Goal: Information Seeking & Learning: Learn about a topic

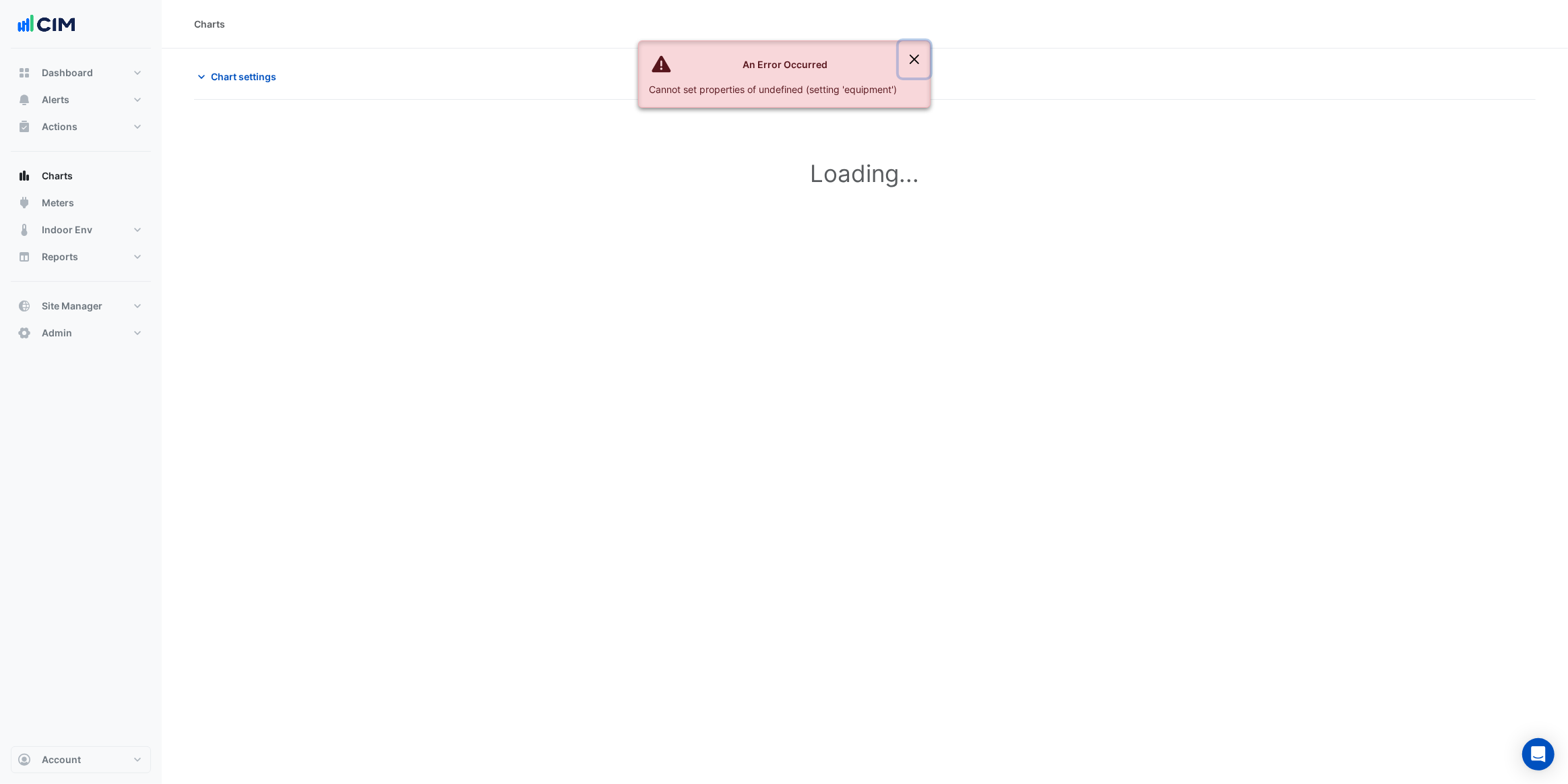
click at [914, 59] on button "Close" at bounding box center [914, 59] width 31 height 37
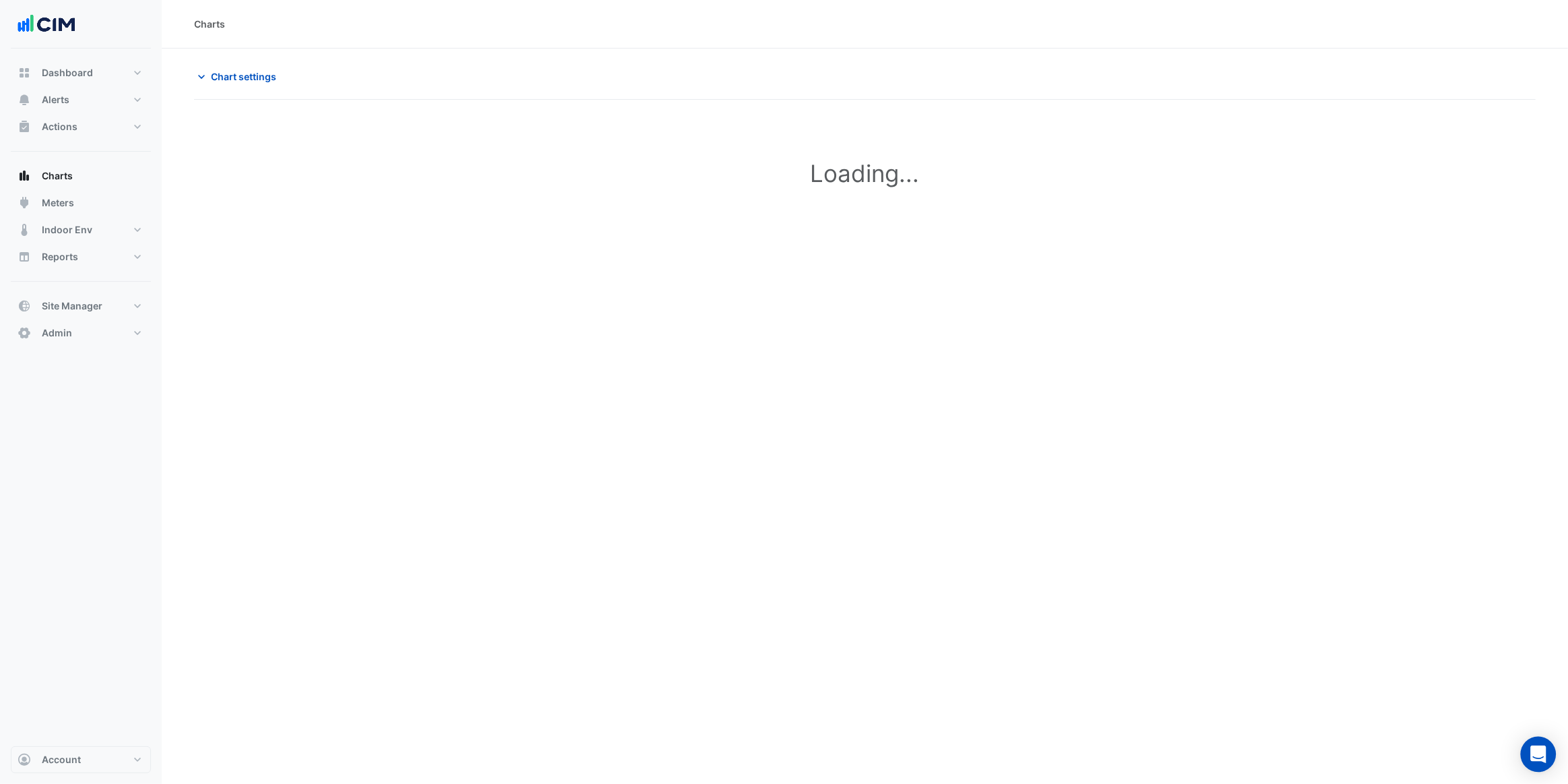
click at [1546, 757] on div "Open Intercom Messenger" at bounding box center [1539, 755] width 36 height 36
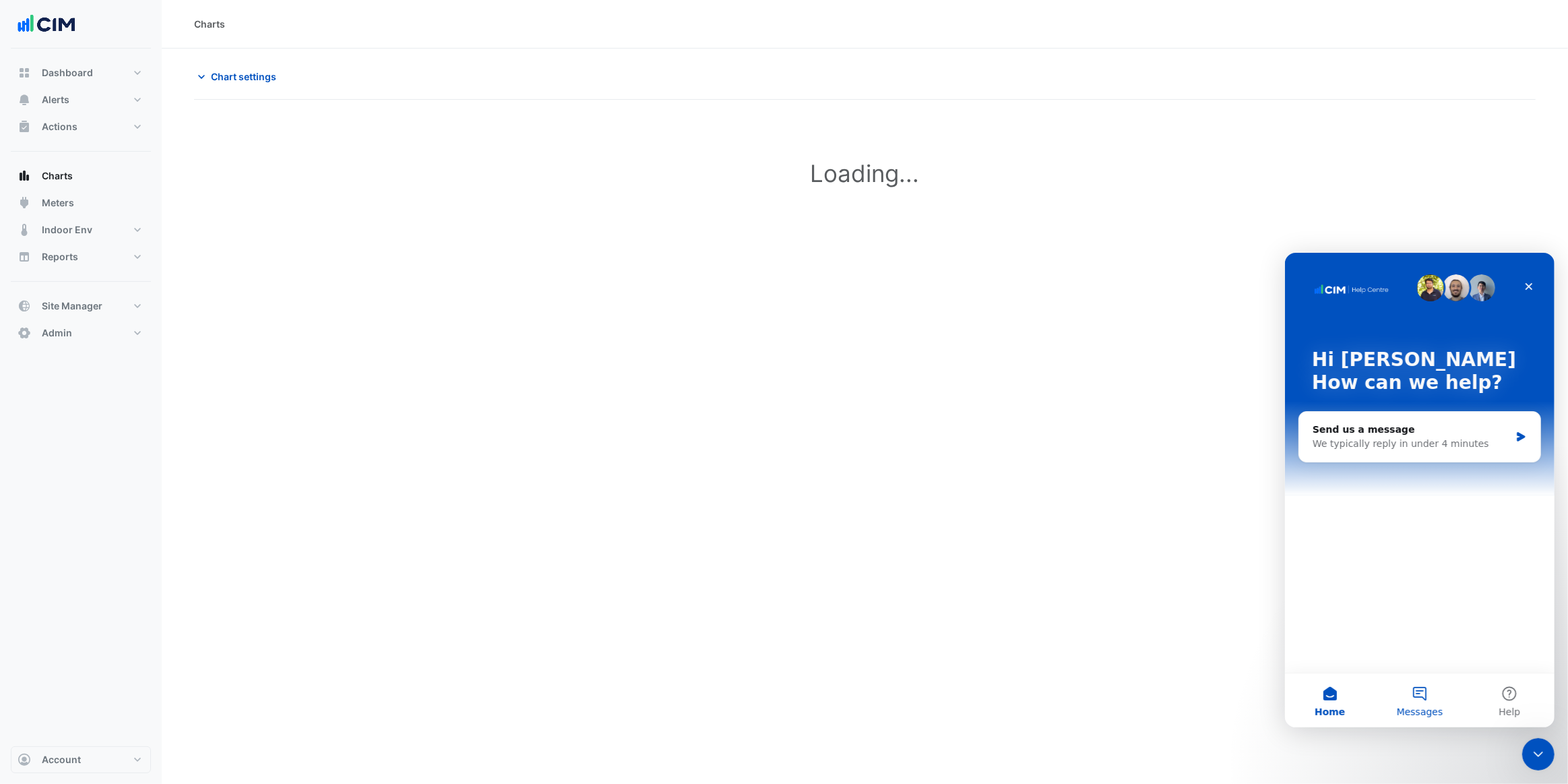
click at [1428, 709] on span "Messages" at bounding box center [1419, 711] width 46 height 10
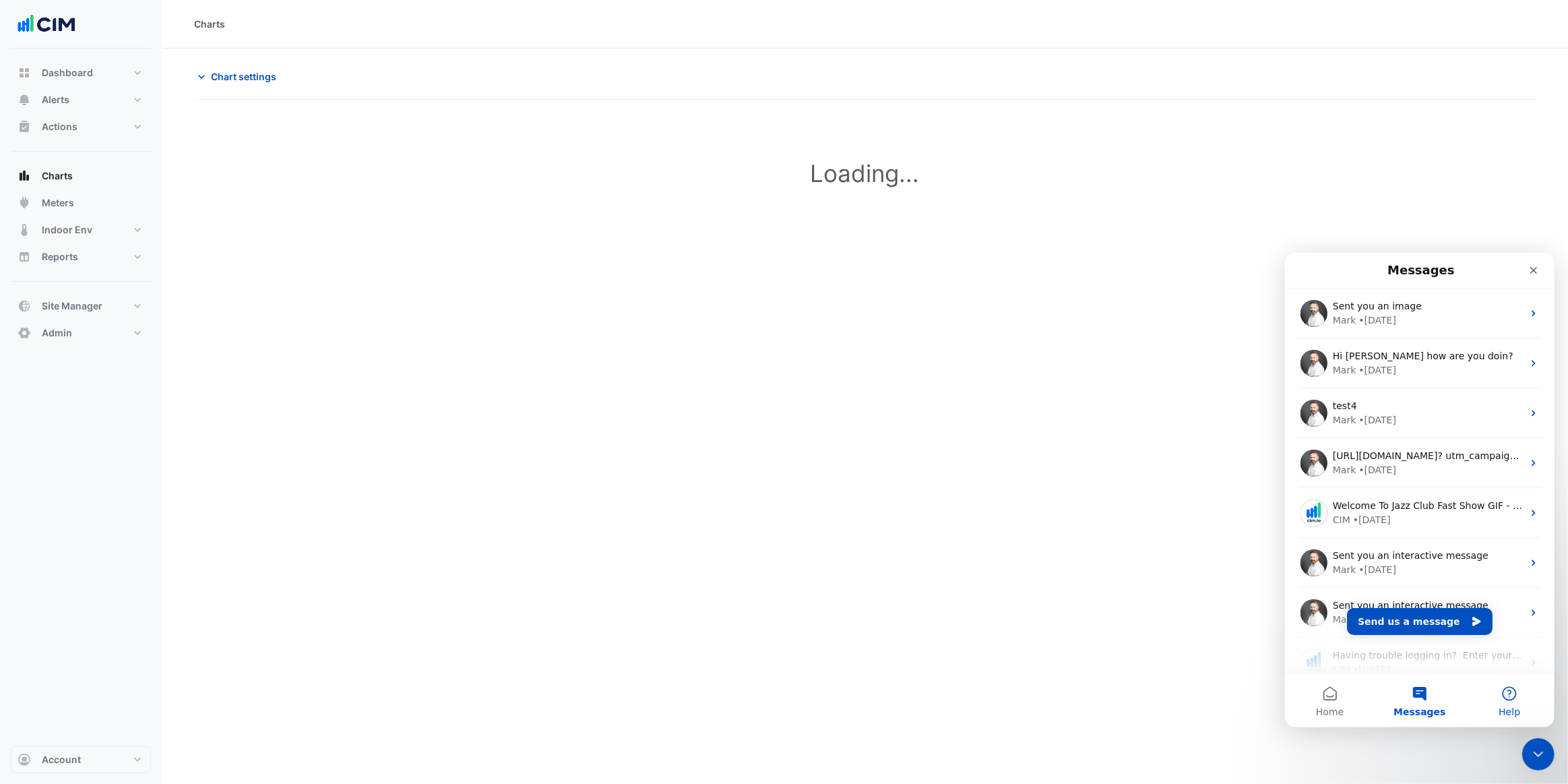
click at [1506, 698] on button "Help" at bounding box center [1509, 700] width 90 height 54
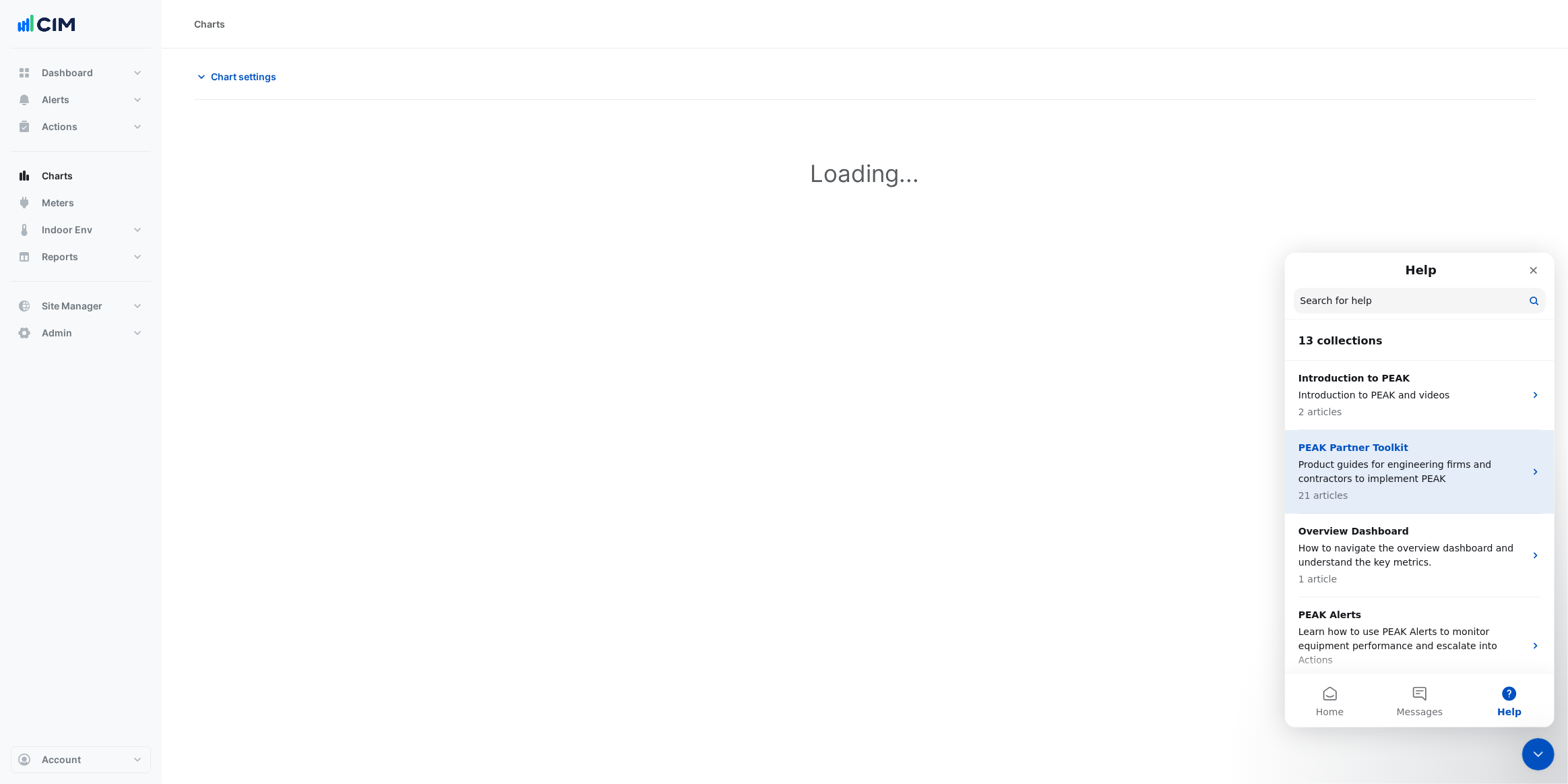
click at [1426, 478] on p "Product guides for engineering firms and contractors to implement PEAK" at bounding box center [1410, 471] width 226 height 28
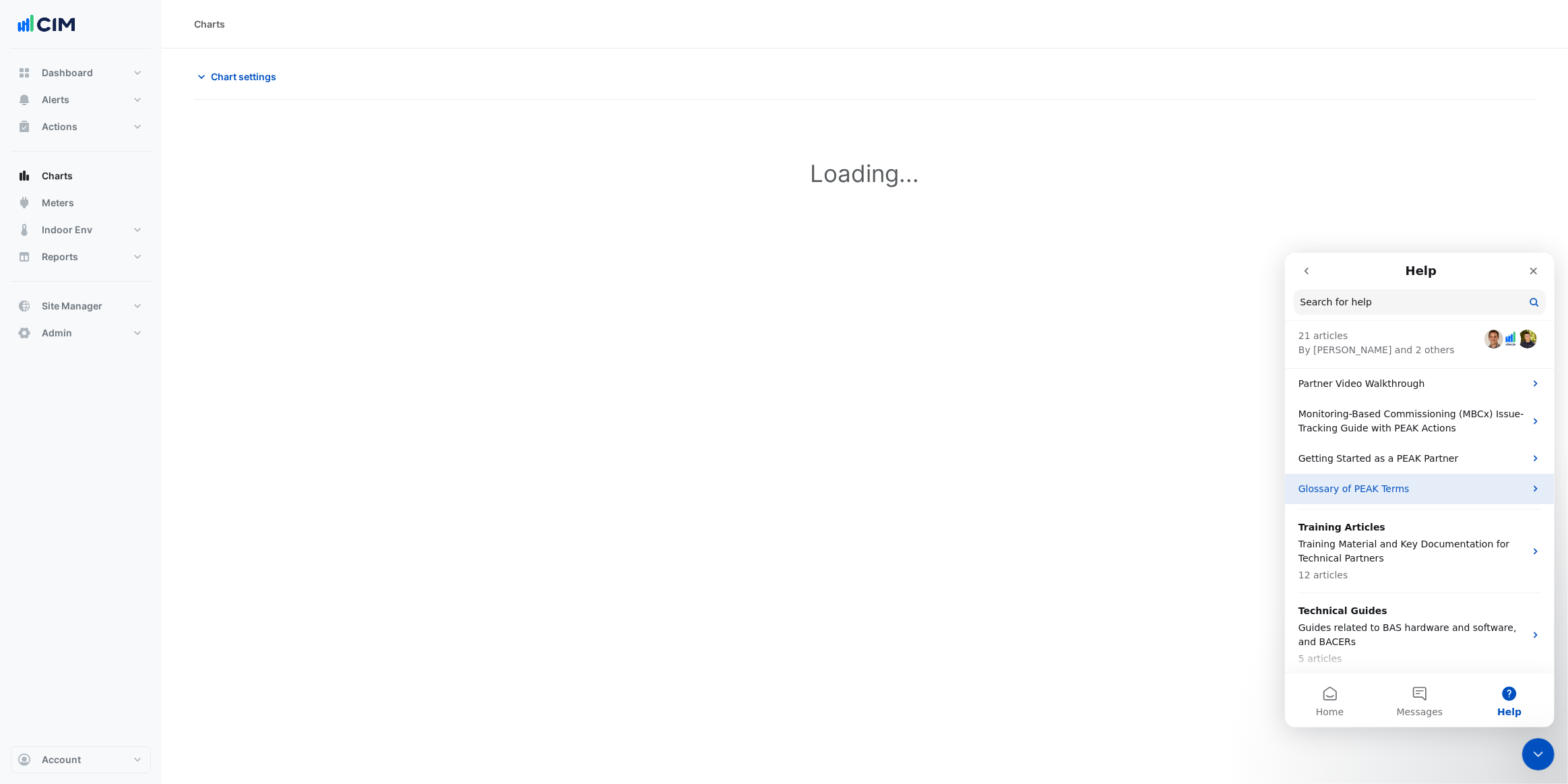
scroll to position [64, 0]
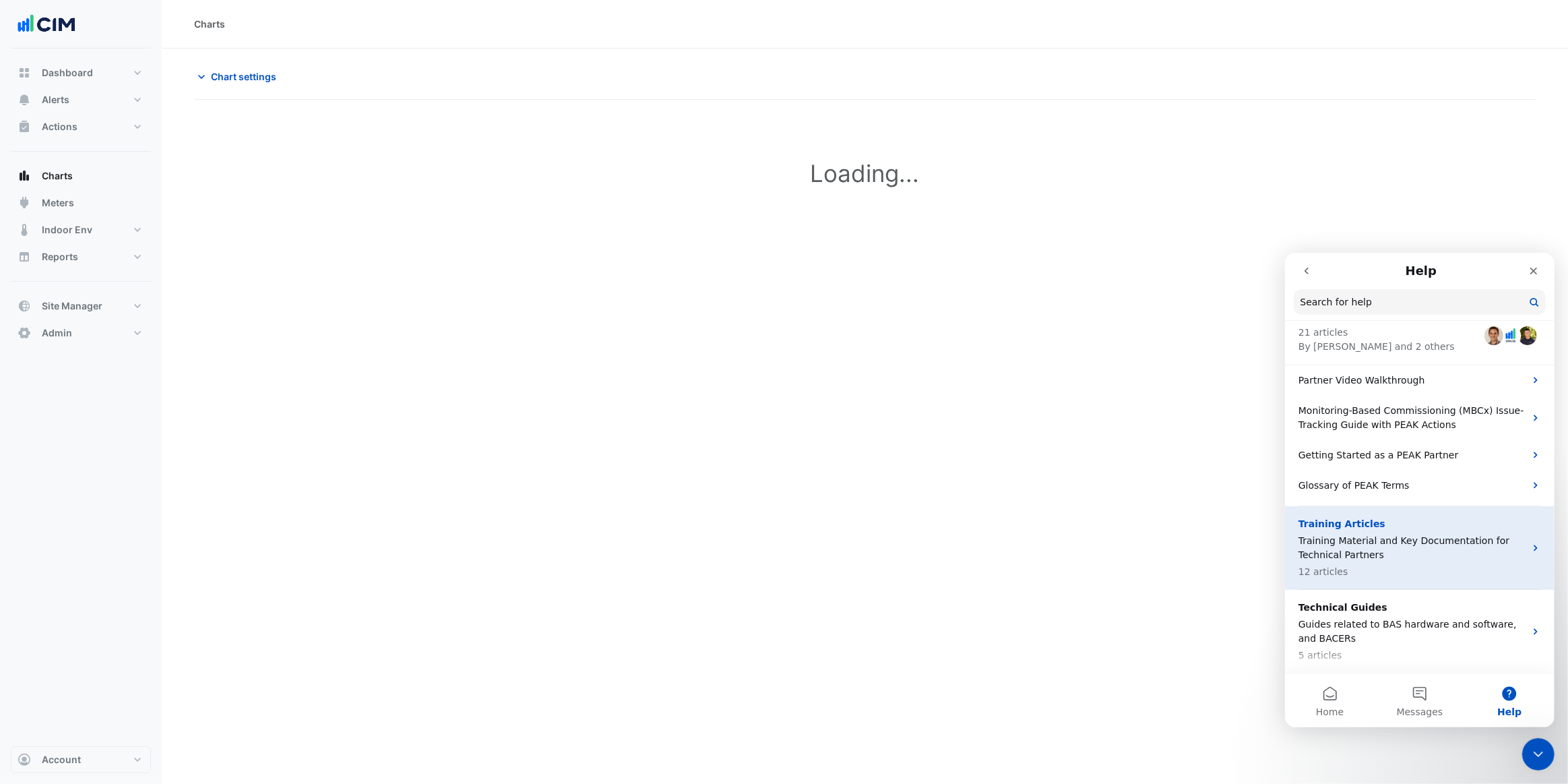
click at [1443, 551] on p "Training Material and Key Documentation for Technical Partners" at bounding box center [1410, 547] width 226 height 28
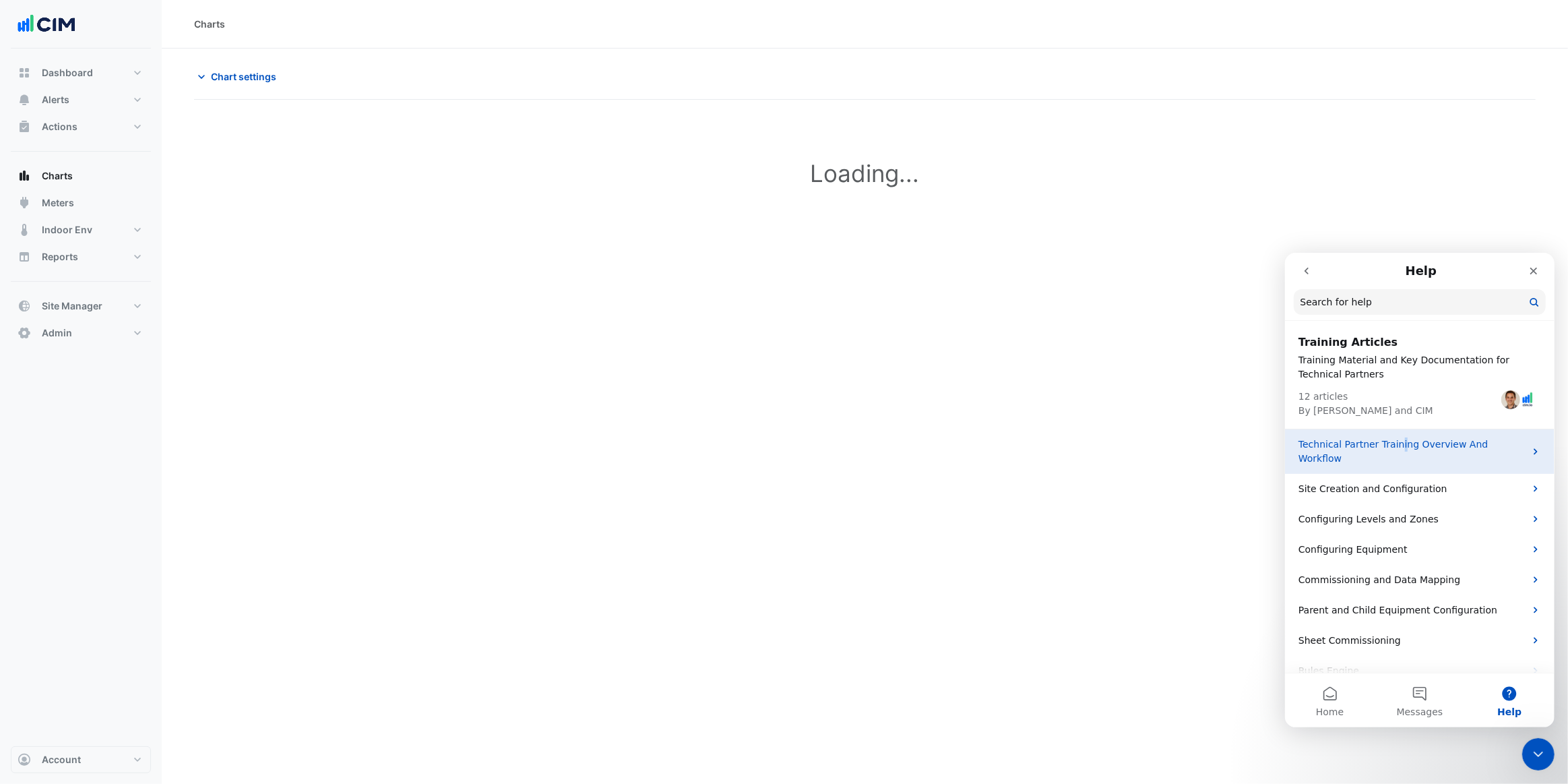
click at [1392, 453] on div "Technical Partner Training Overview And Workflow" at bounding box center [1419, 451] width 270 height 44
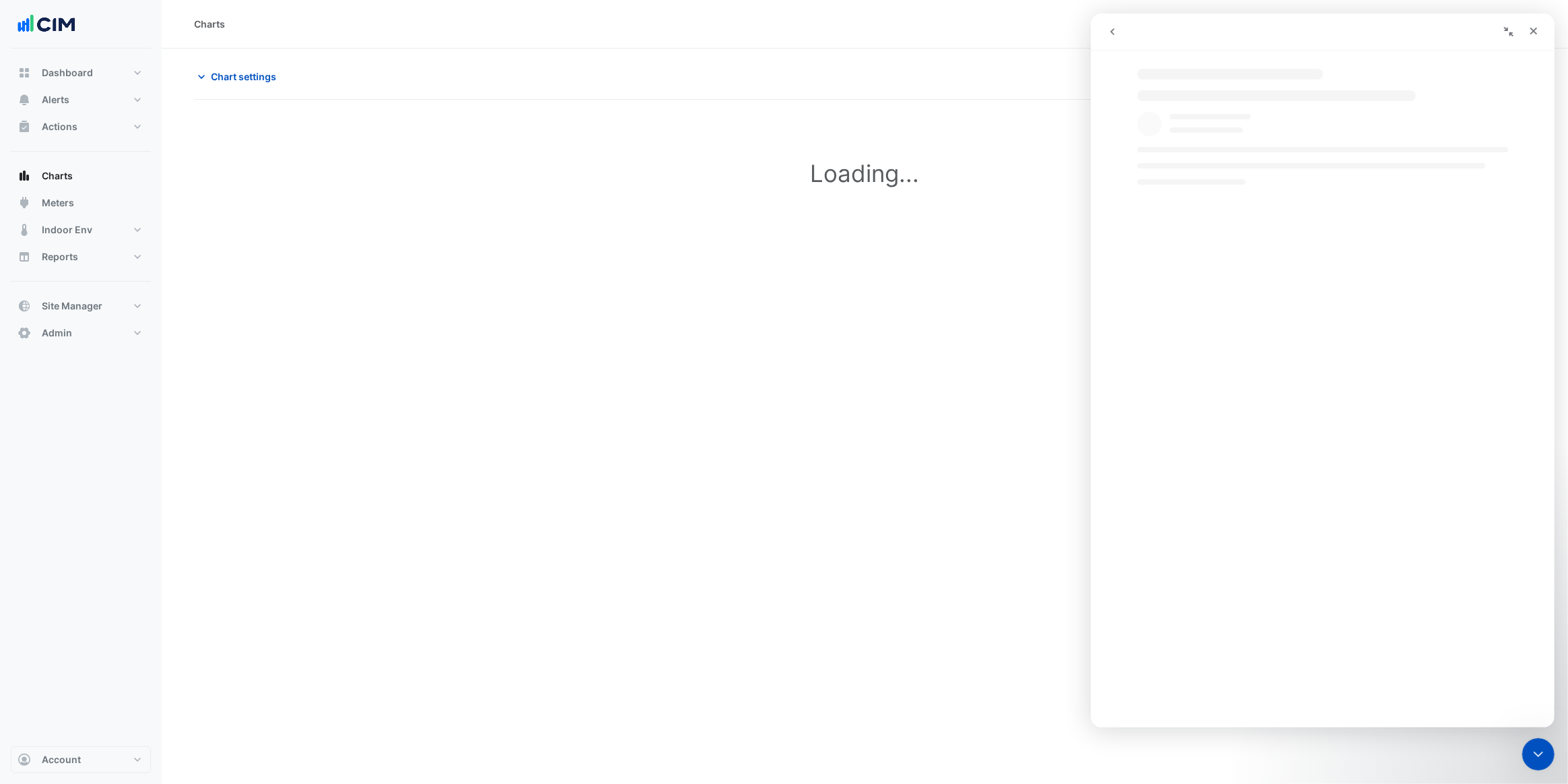
click at [1115, 28] on icon "go back" at bounding box center [1112, 32] width 11 height 11
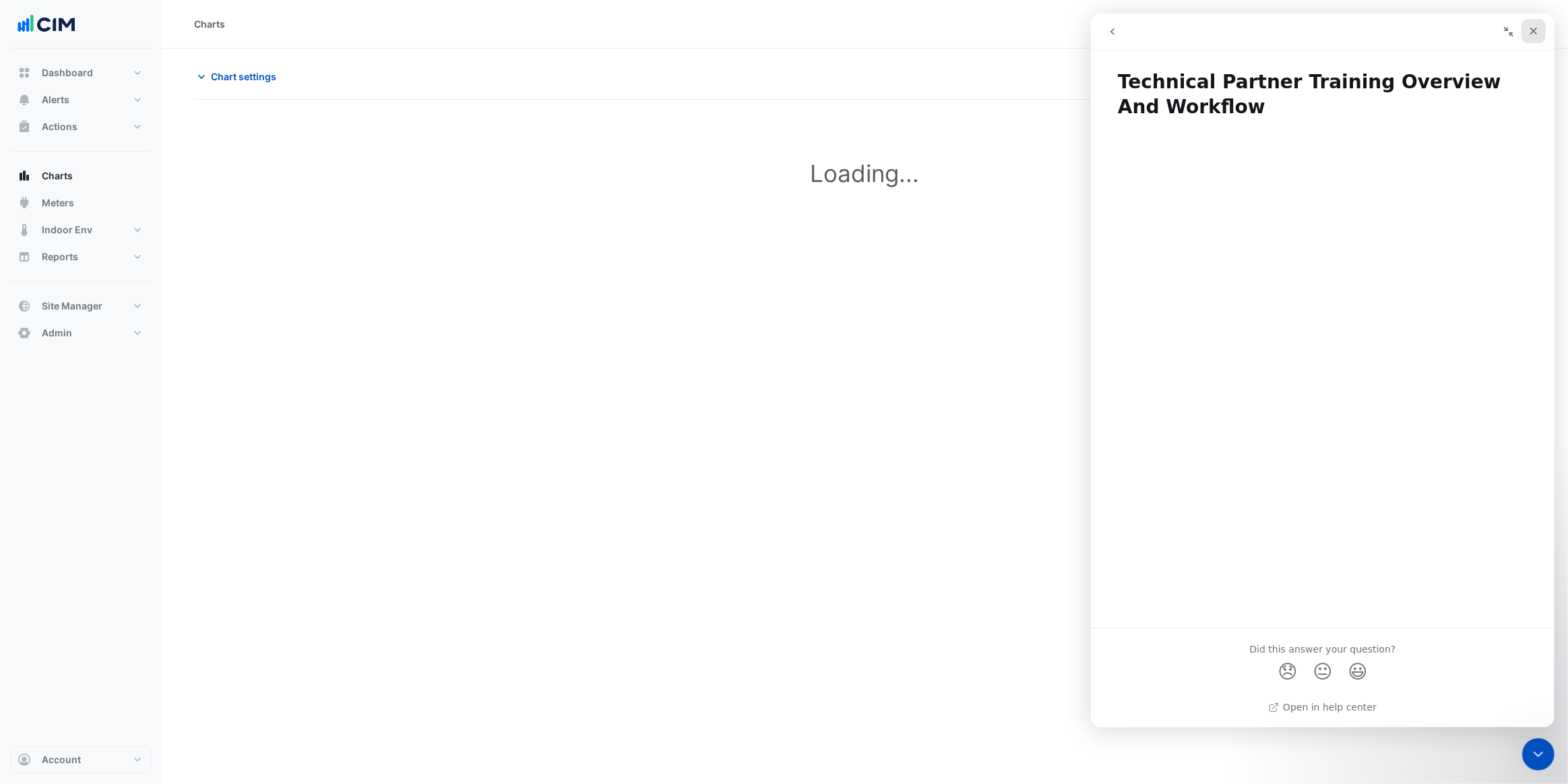
click at [1535, 28] on icon "Close" at bounding box center [1533, 31] width 8 height 8
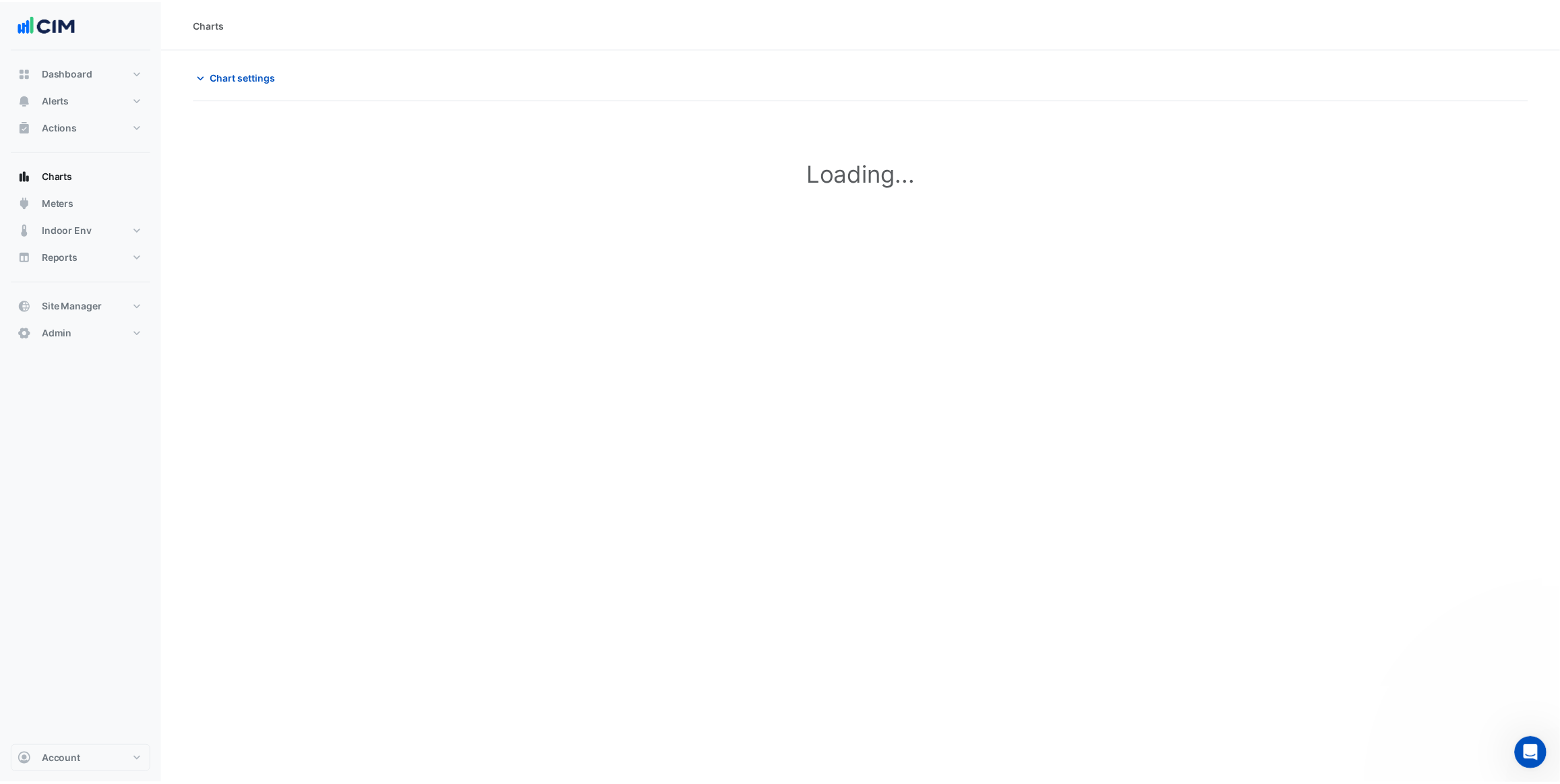
scroll to position [0, 0]
click at [60, 104] on span "Alerts" at bounding box center [55, 99] width 28 height 13
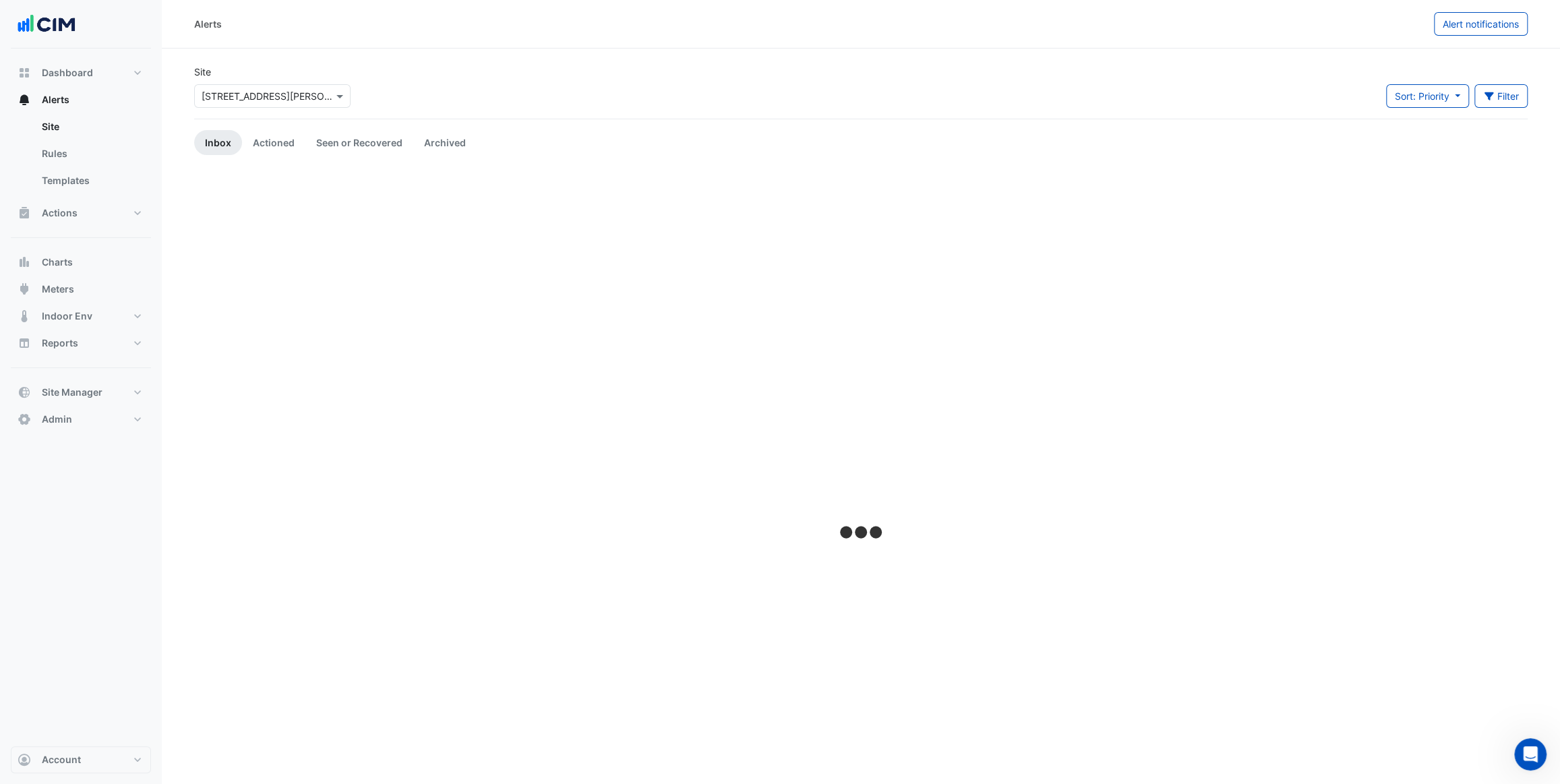
click at [313, 98] on input "text" at bounding box center [259, 97] width 115 height 14
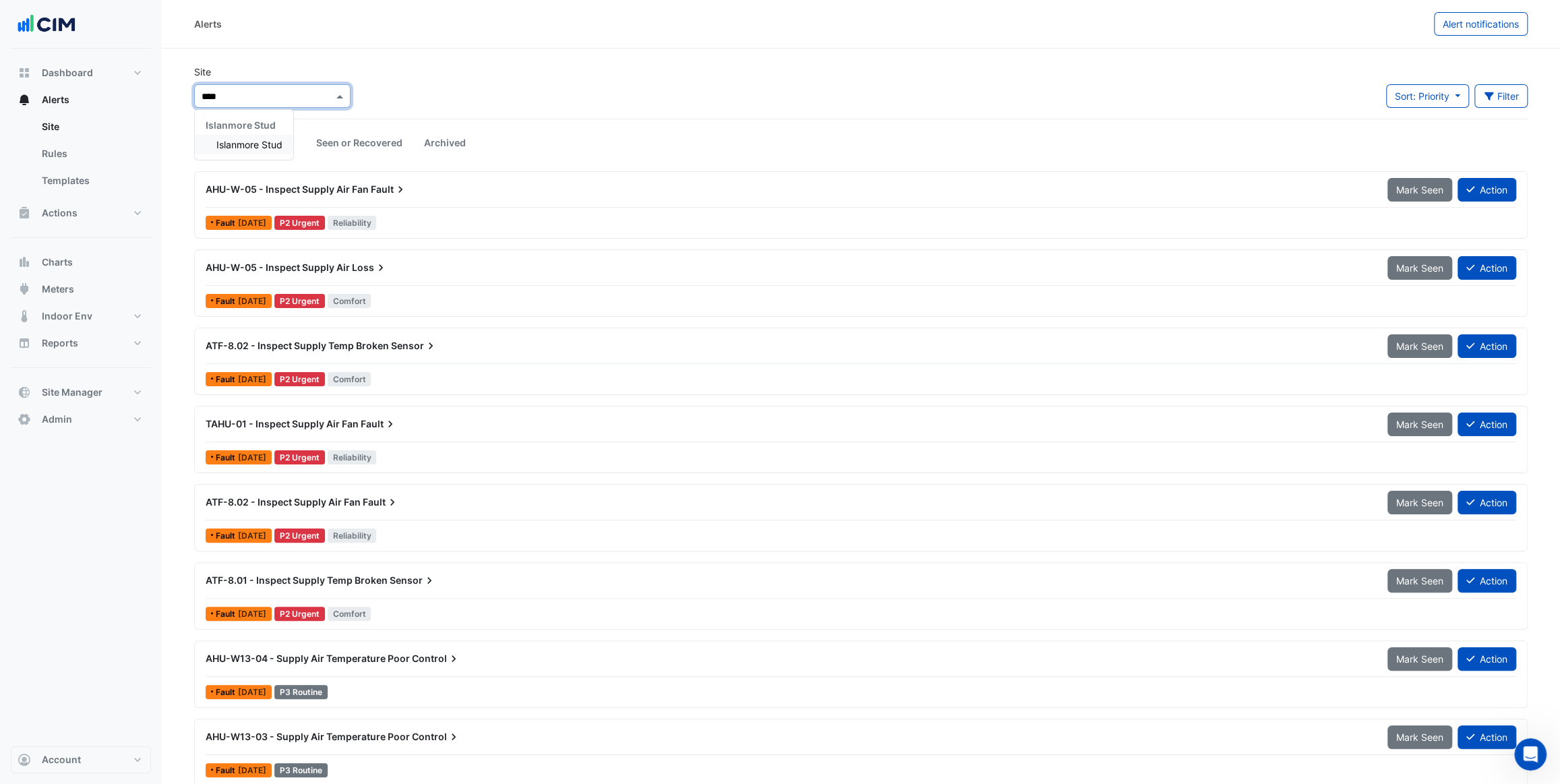
type input "*****"
click at [256, 149] on span "Islanmore Stud" at bounding box center [249, 145] width 66 height 12
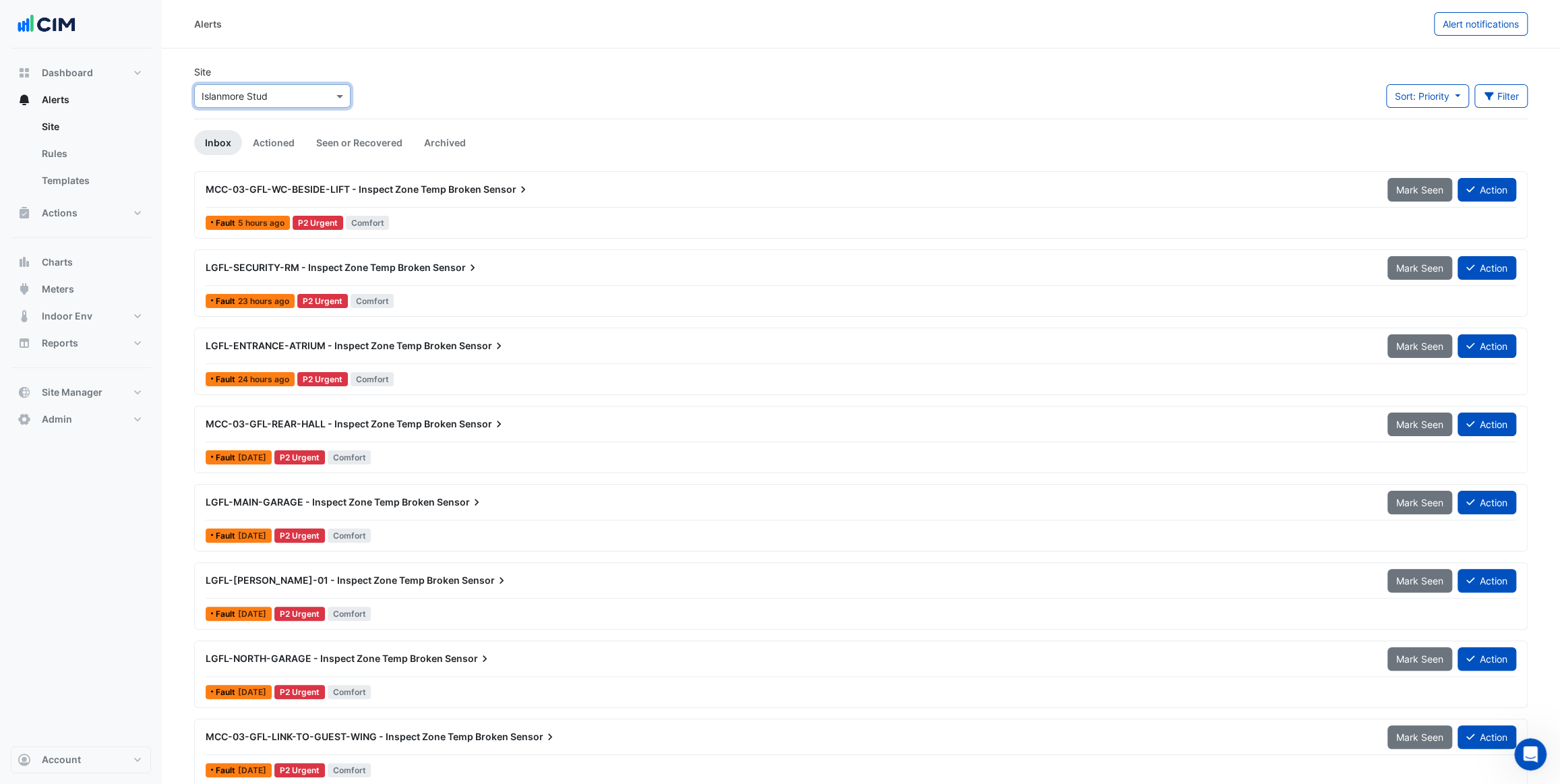
click at [484, 200] on div "MCC-03-GFL-WC-BESIDE-LIFT - Inspect Zone Temp Broken Sensor" at bounding box center [788, 189] width 1182 height 24
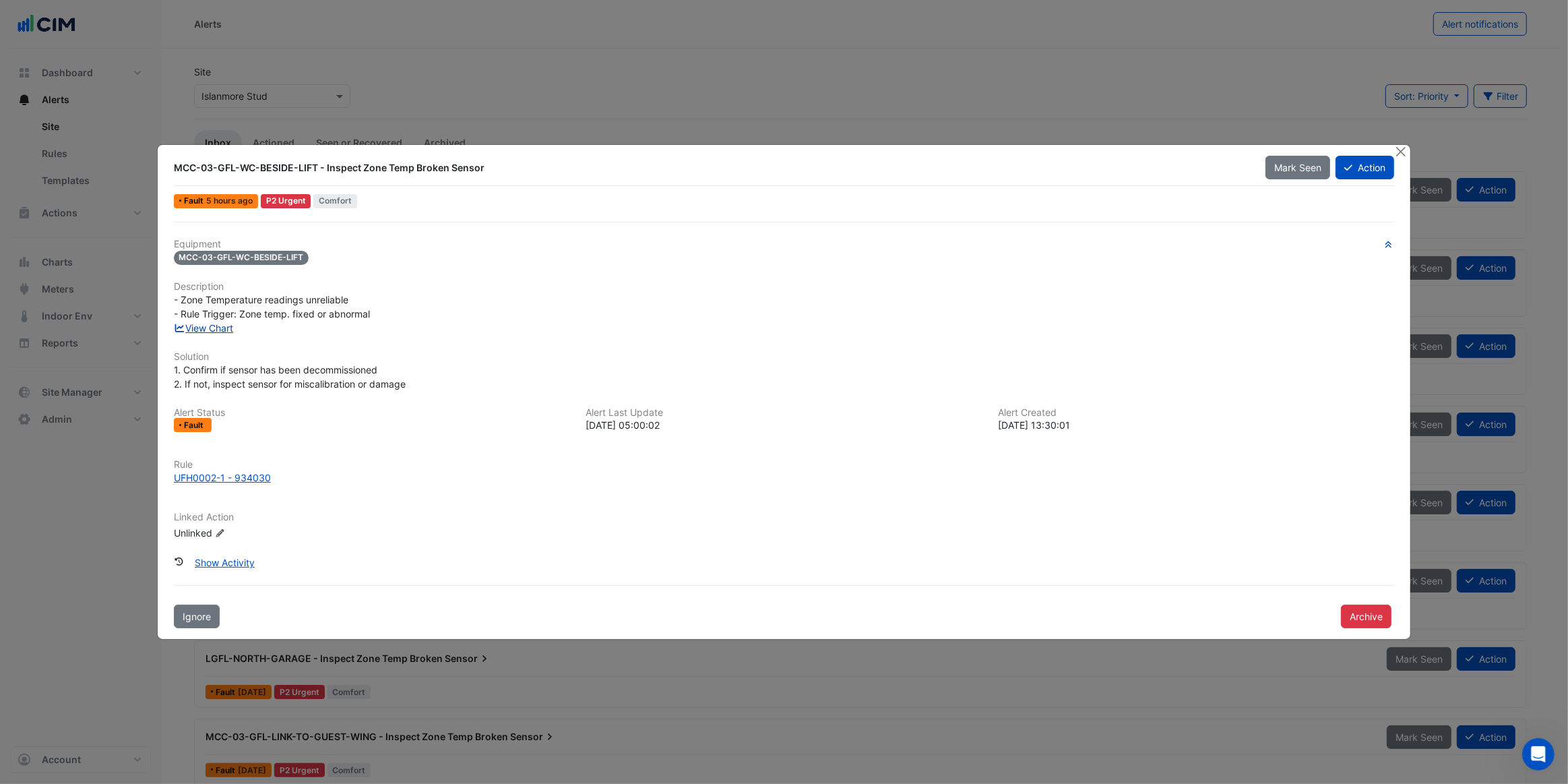
click at [229, 323] on link "View Chart" at bounding box center [203, 328] width 60 height 12
click at [1408, 153] on button "Close" at bounding box center [1401, 152] width 14 height 14
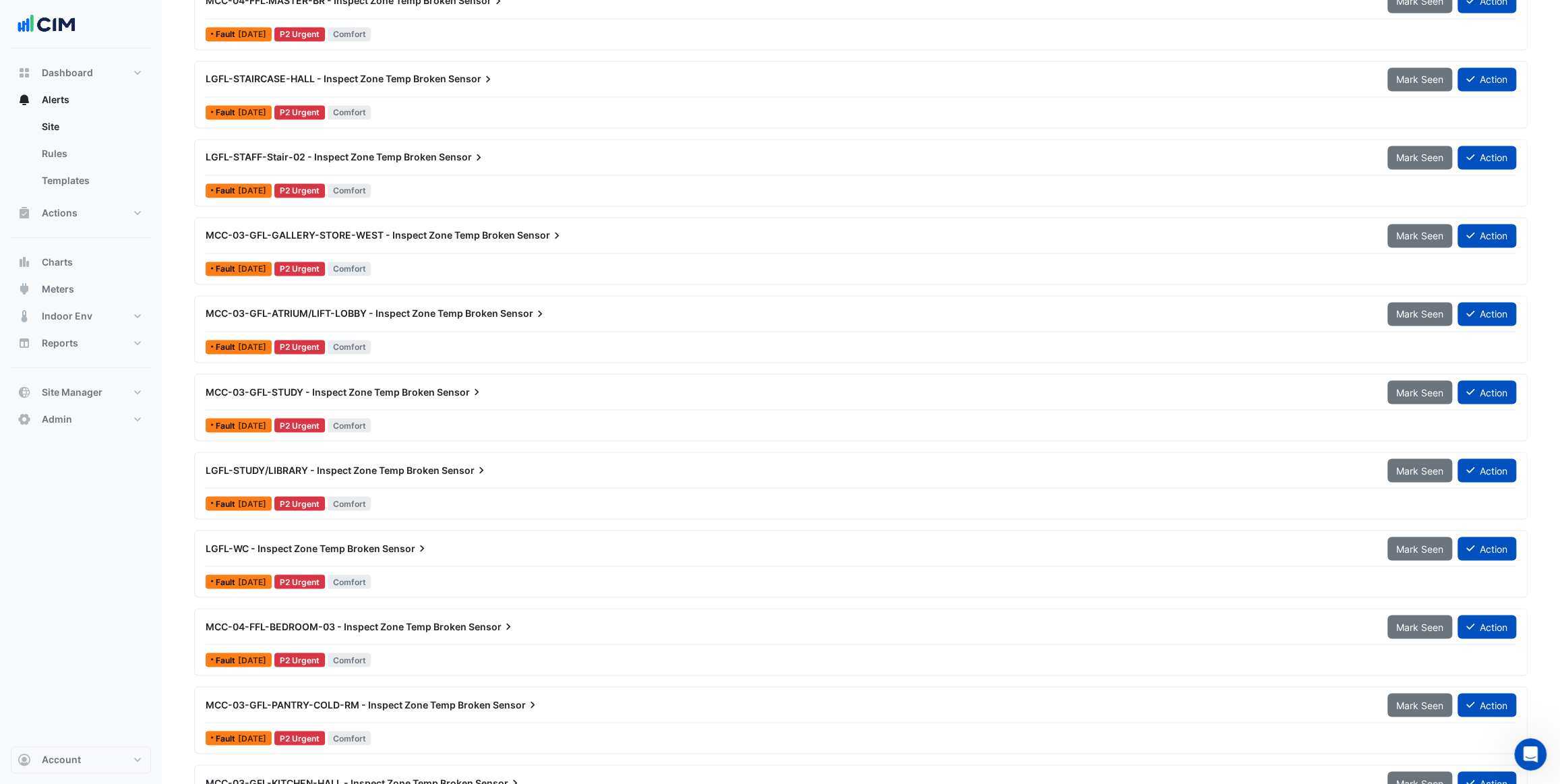
scroll to position [1715, 0]
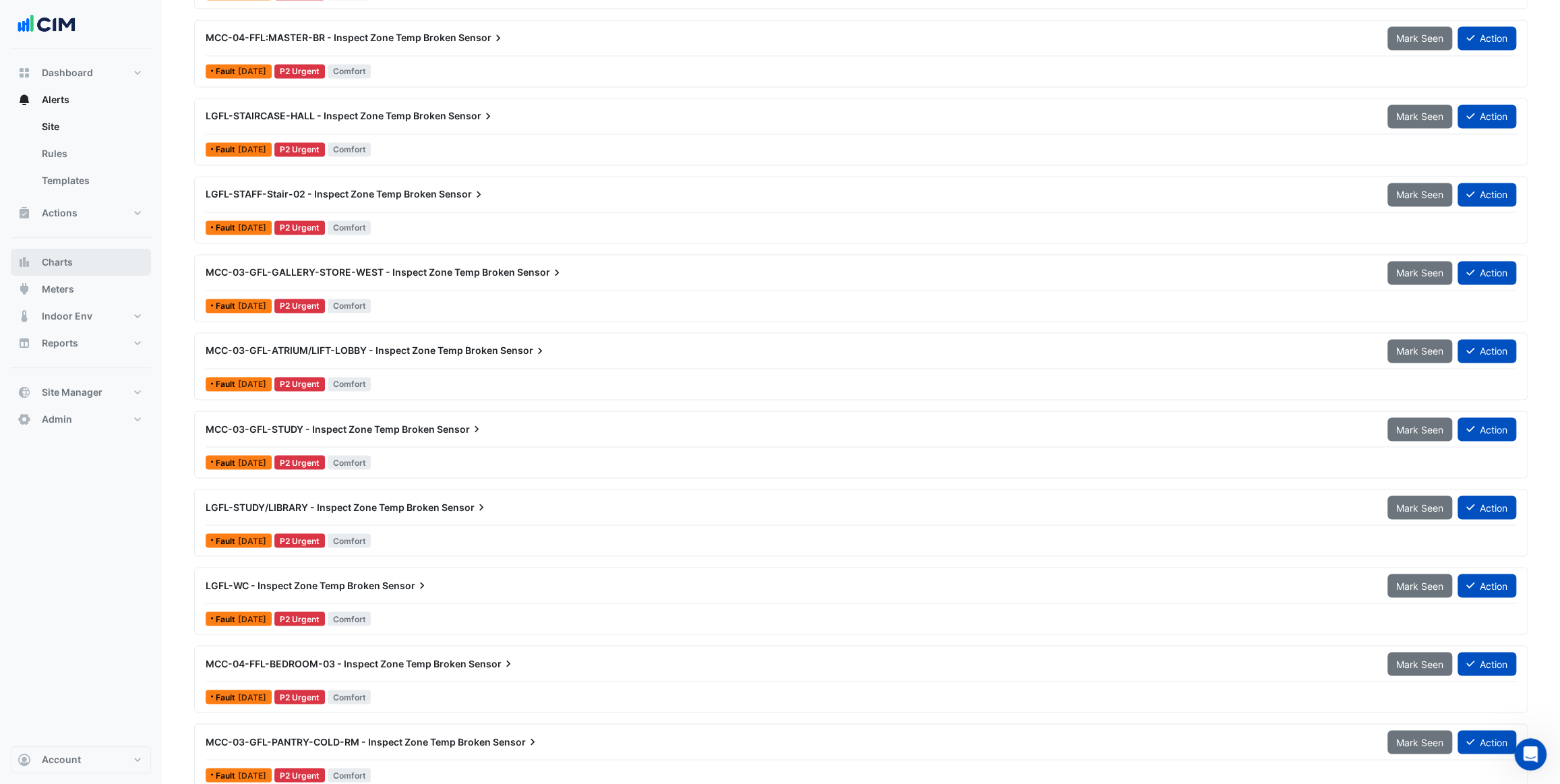
click at [76, 253] on button "Charts" at bounding box center [81, 262] width 140 height 27
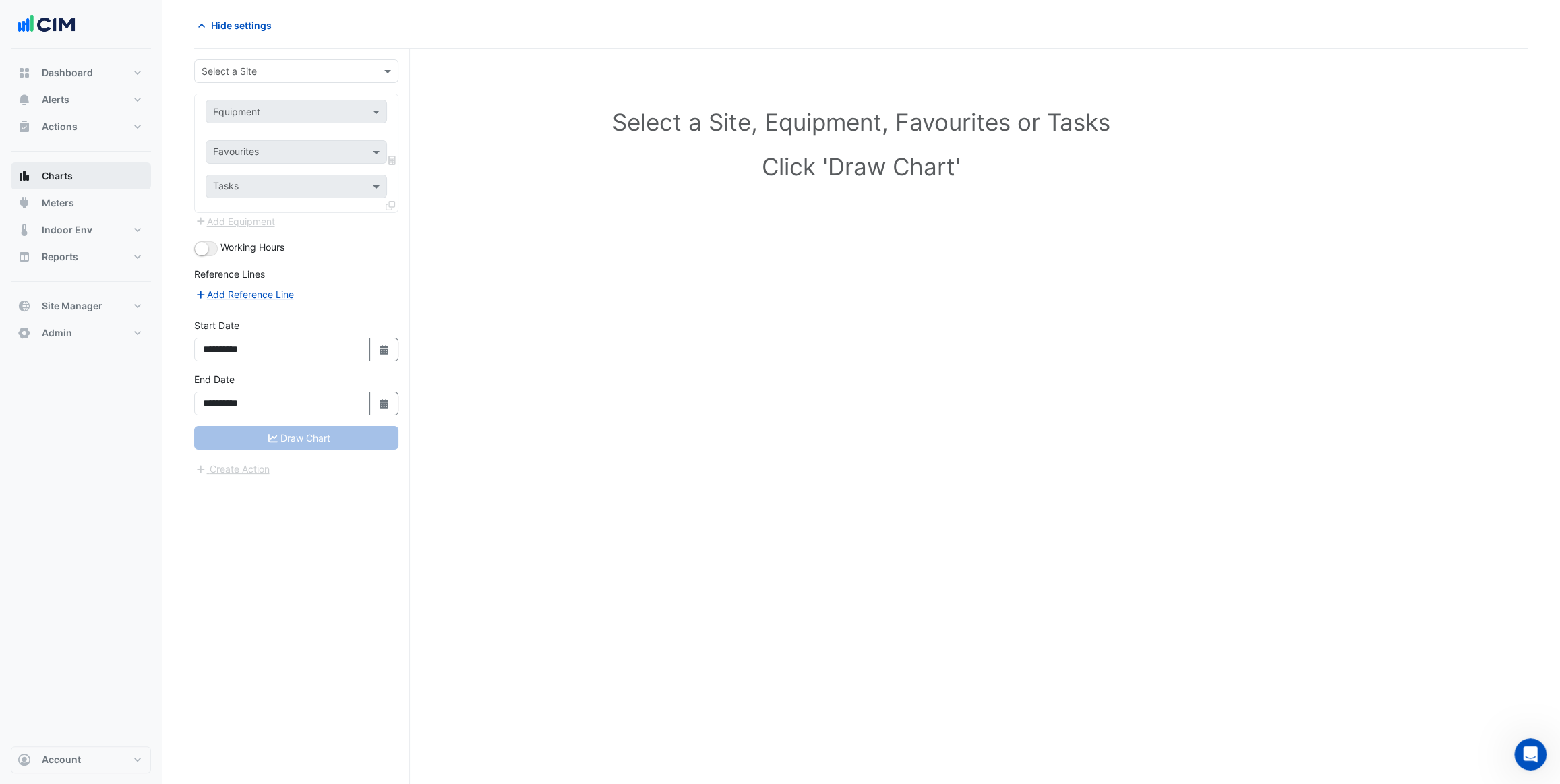
scroll to position [51, 0]
click at [273, 67] on input "text" at bounding box center [282, 72] width 163 height 14
type input "*****"
click at [281, 116] on span "Islanmore Stud" at bounding box center [249, 120] width 66 height 12
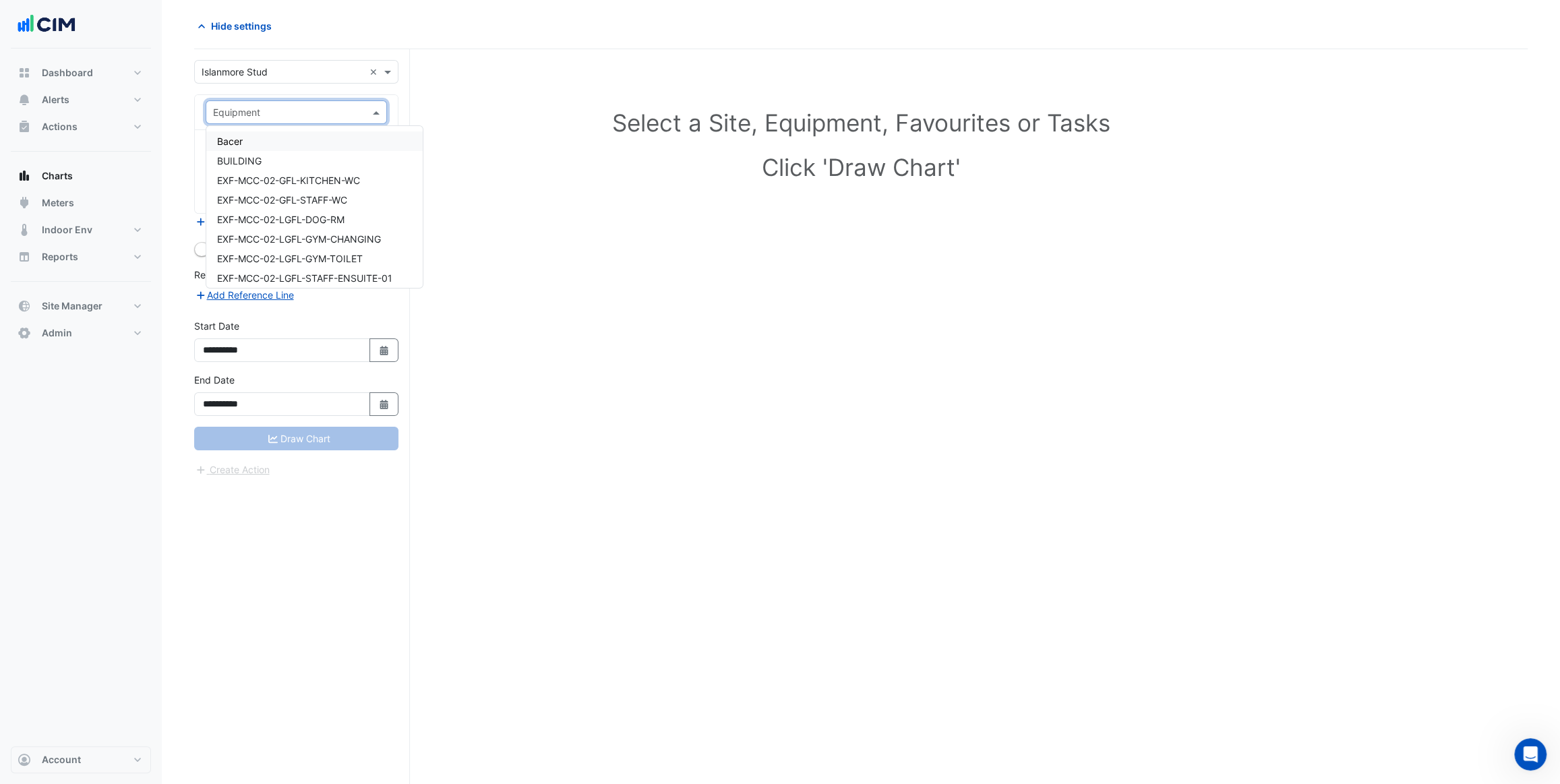
click at [287, 113] on input "text" at bounding box center [283, 113] width 140 height 14
type input "****"
click at [269, 136] on span "MCC-01-BOILER-01" at bounding box center [262, 141] width 89 height 12
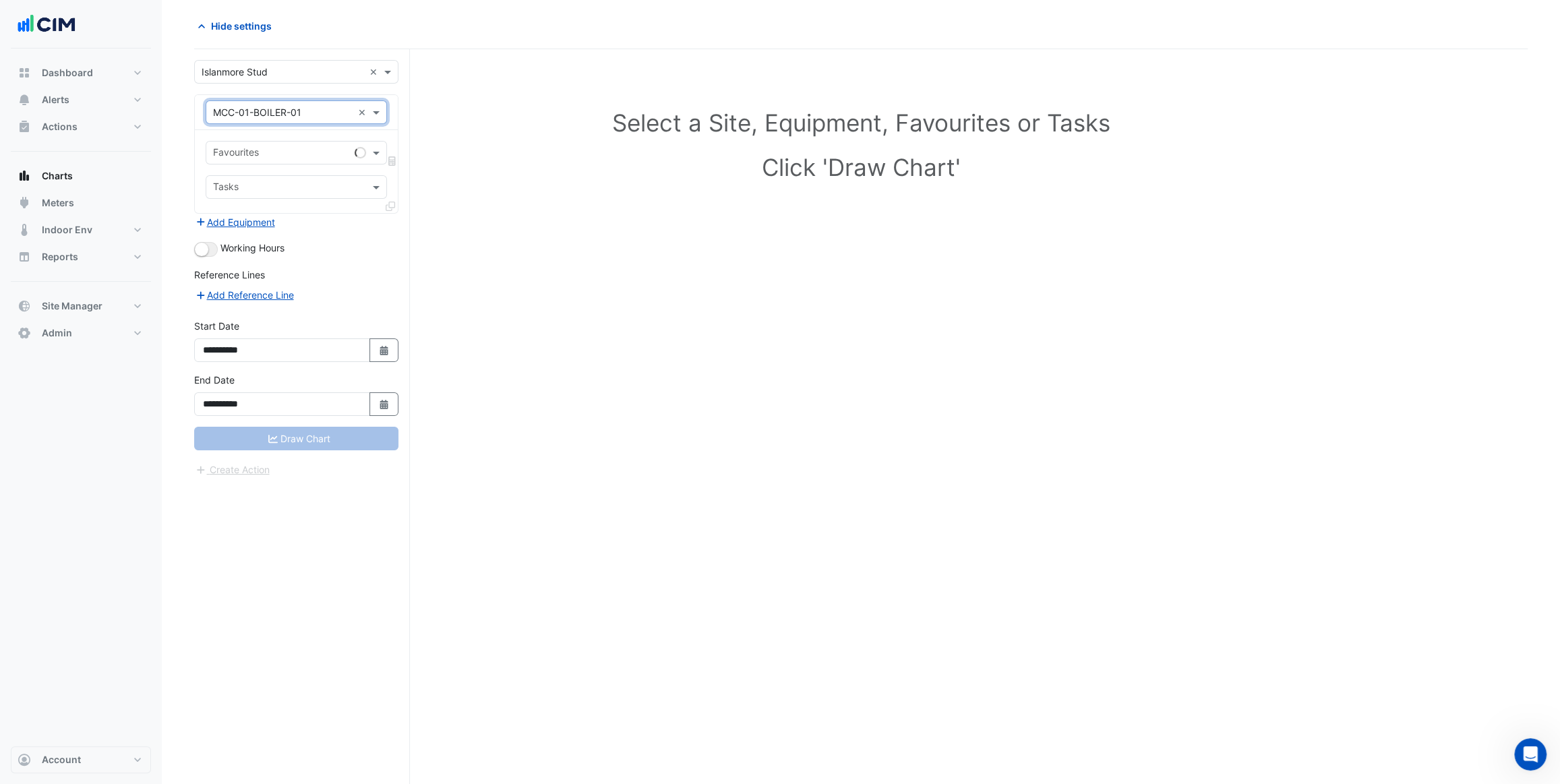
click at [280, 147] on input "text" at bounding box center [281, 154] width 136 height 14
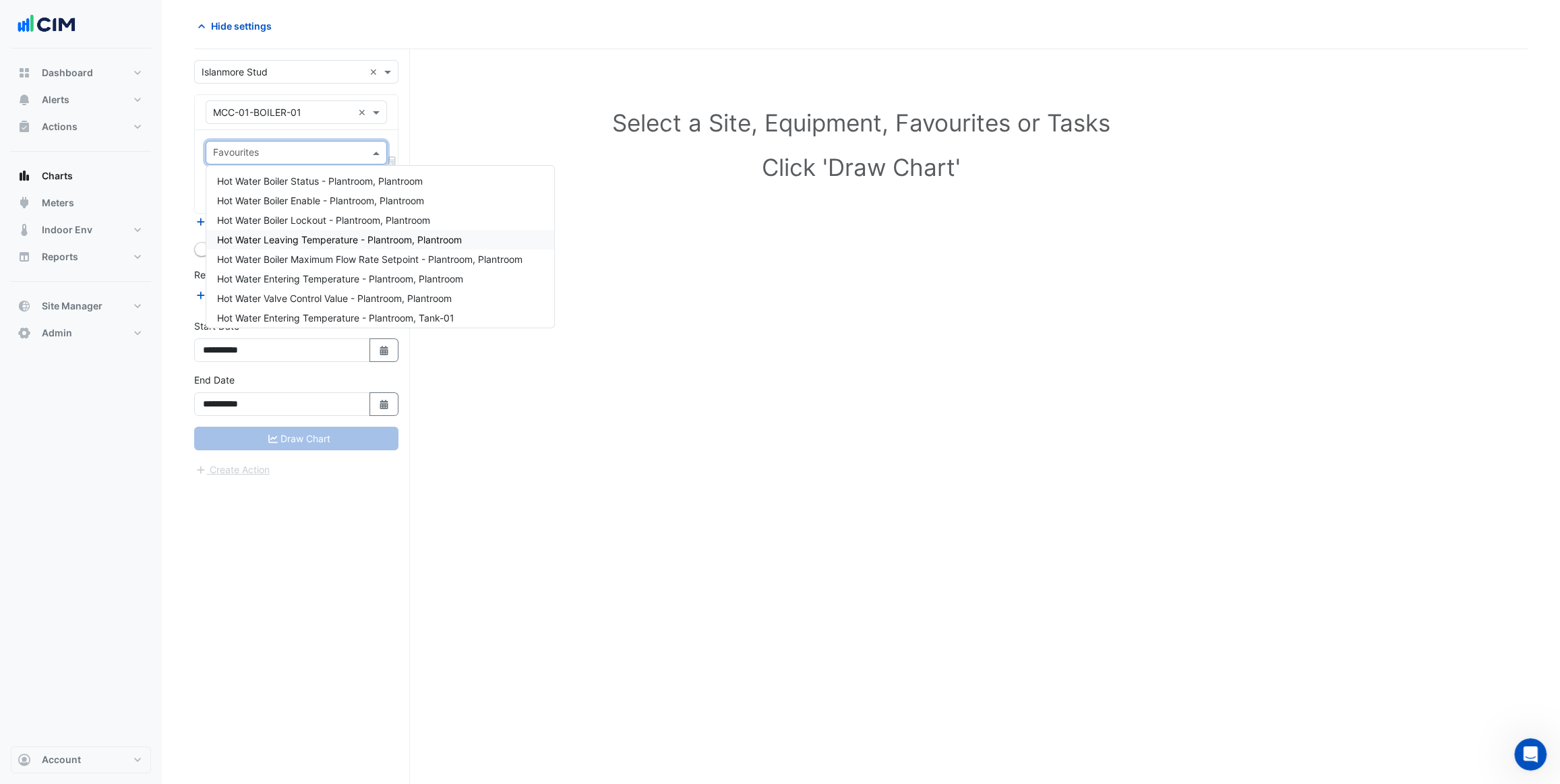
click at [326, 239] on span "Hot Water Leaving Temperature - Plantroom, Plantroom" at bounding box center [340, 239] width 245 height 12
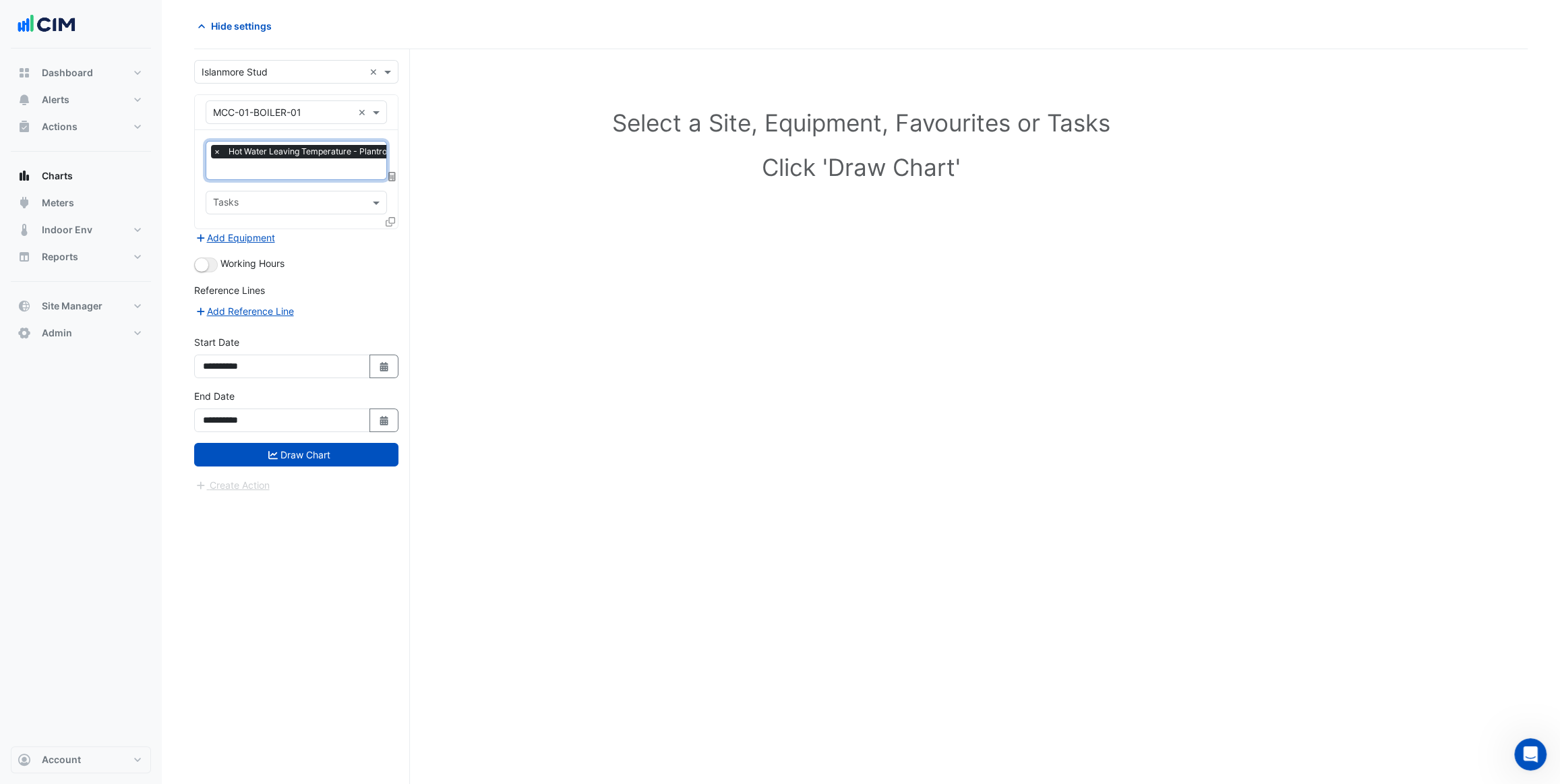
click at [341, 172] on input "text" at bounding box center [332, 170] width 237 height 14
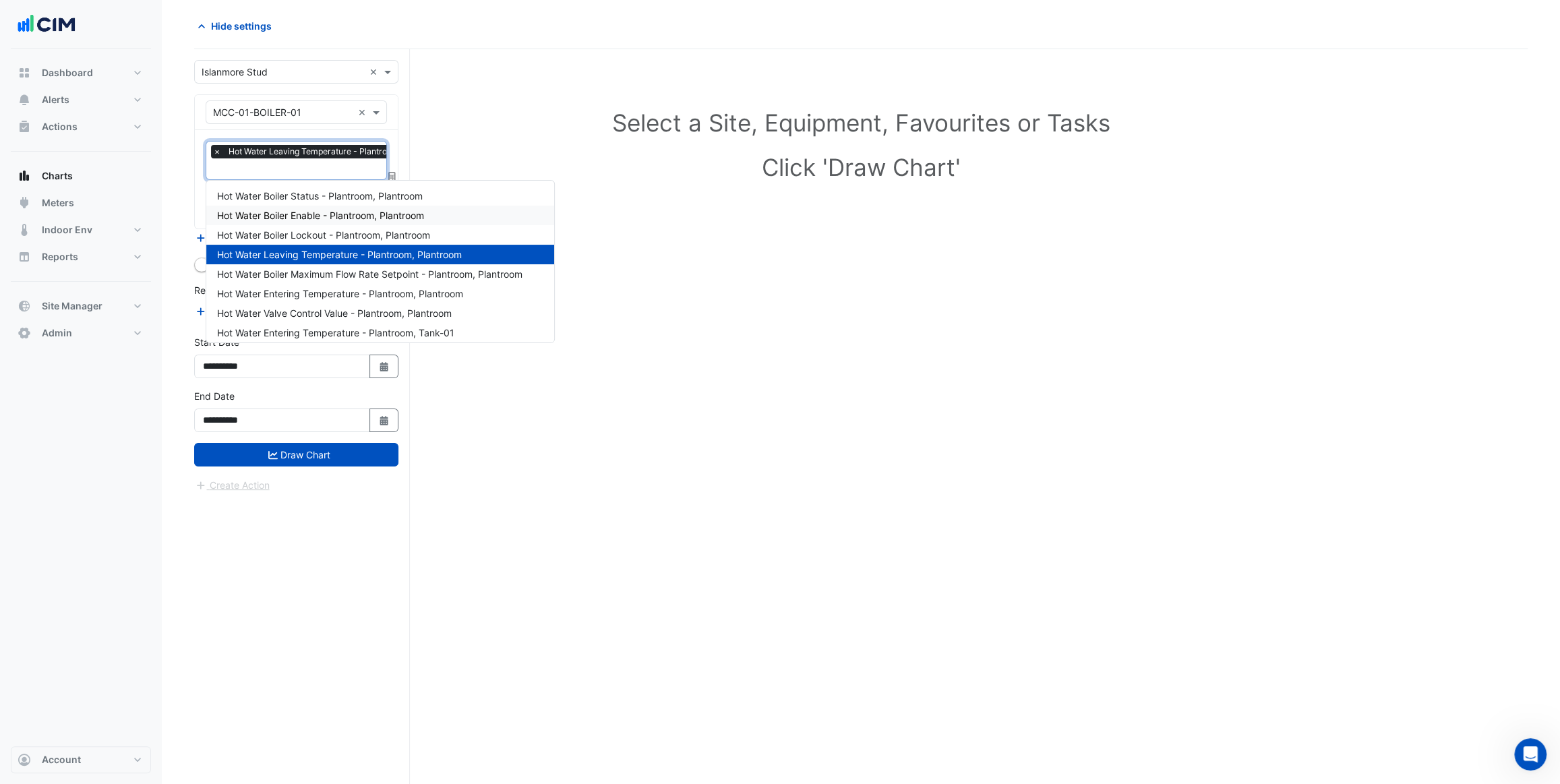
click at [332, 206] on div "Hot Water Boiler Enable - Plantroom, Plantroom" at bounding box center [380, 215] width 348 height 19
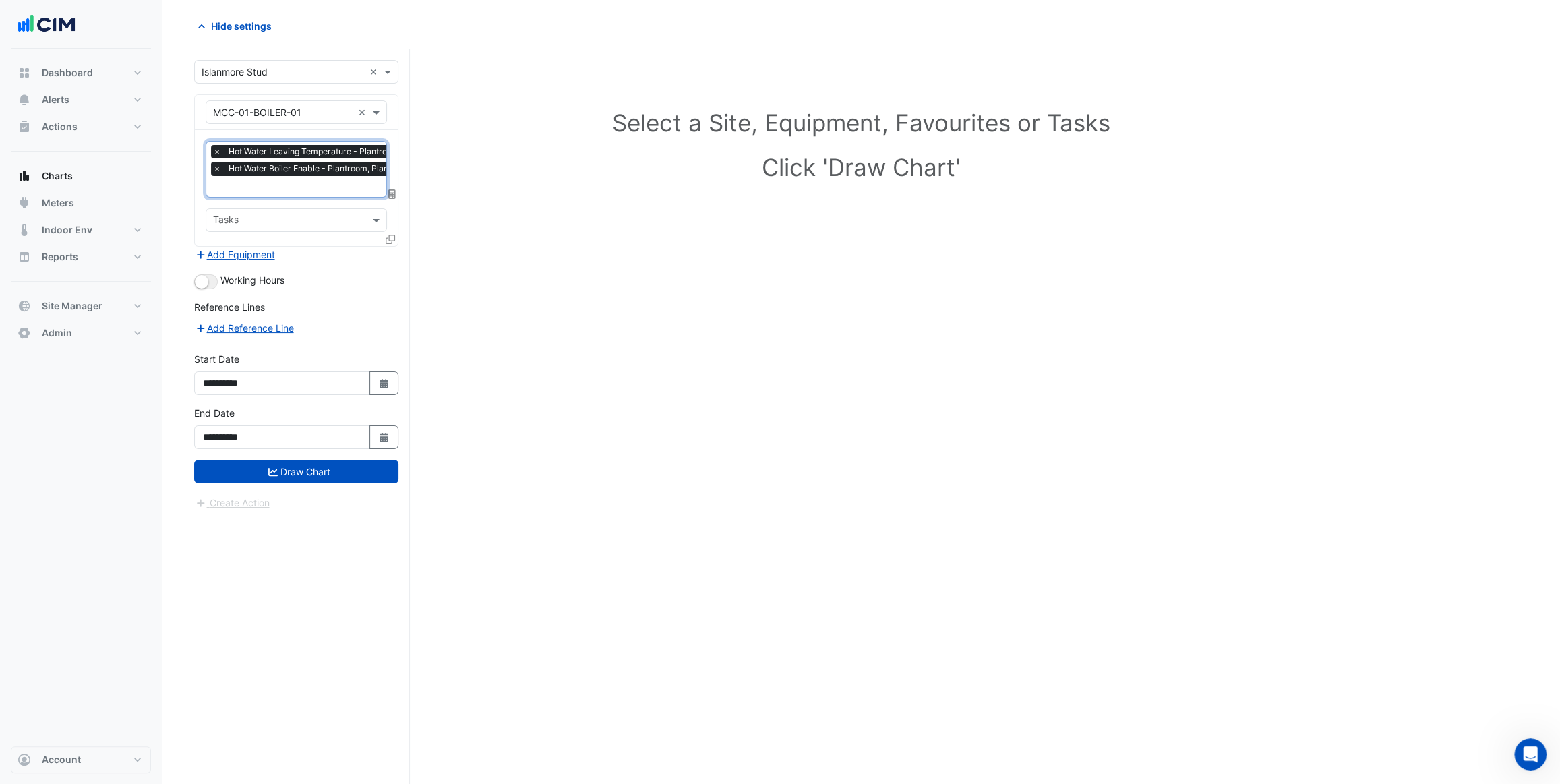
click at [336, 185] on input "text" at bounding box center [332, 188] width 237 height 14
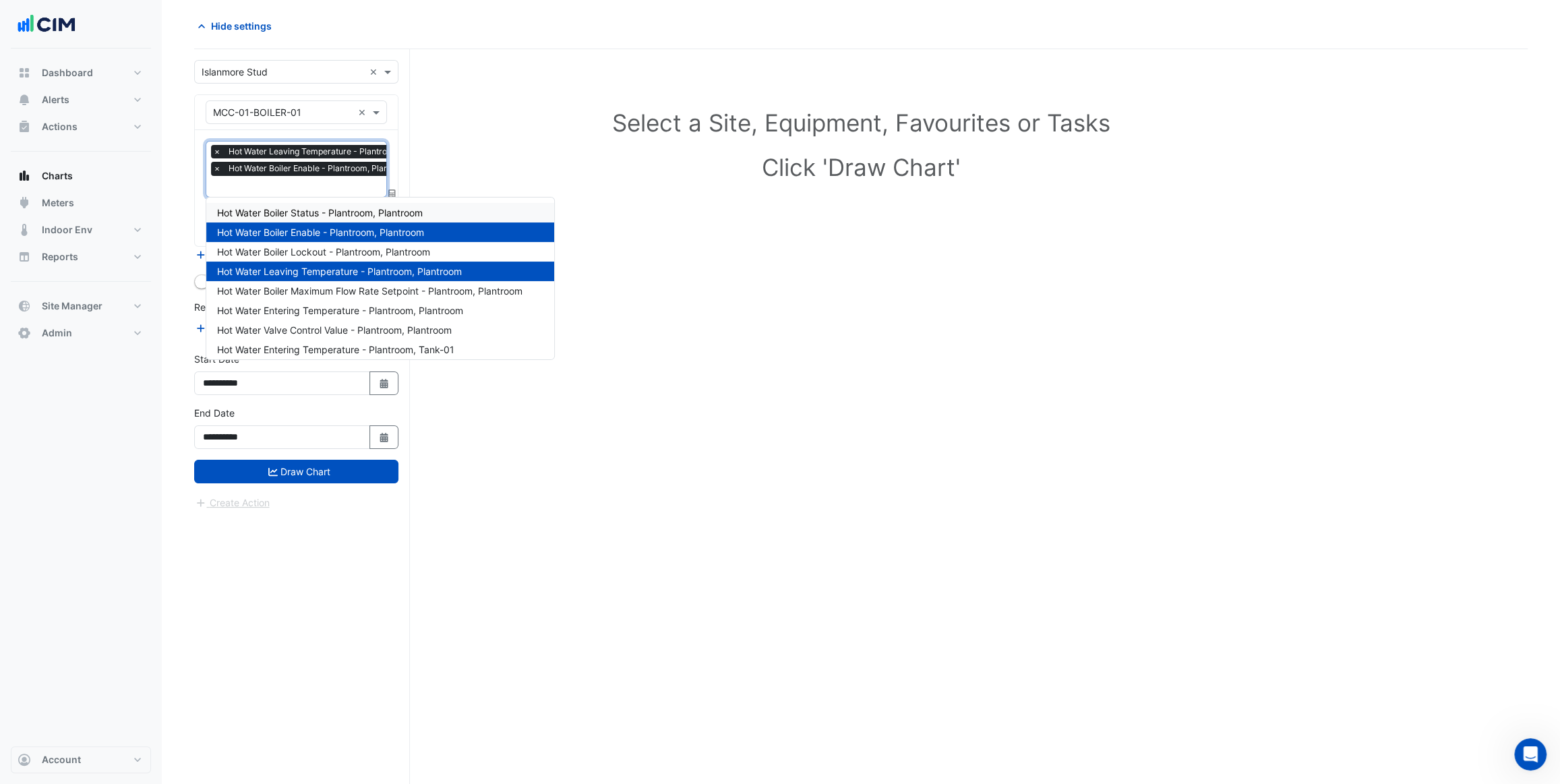
click at [330, 217] on span "Hot Water Boiler Status - Plantroom, Plantroom" at bounding box center [320, 212] width 206 height 12
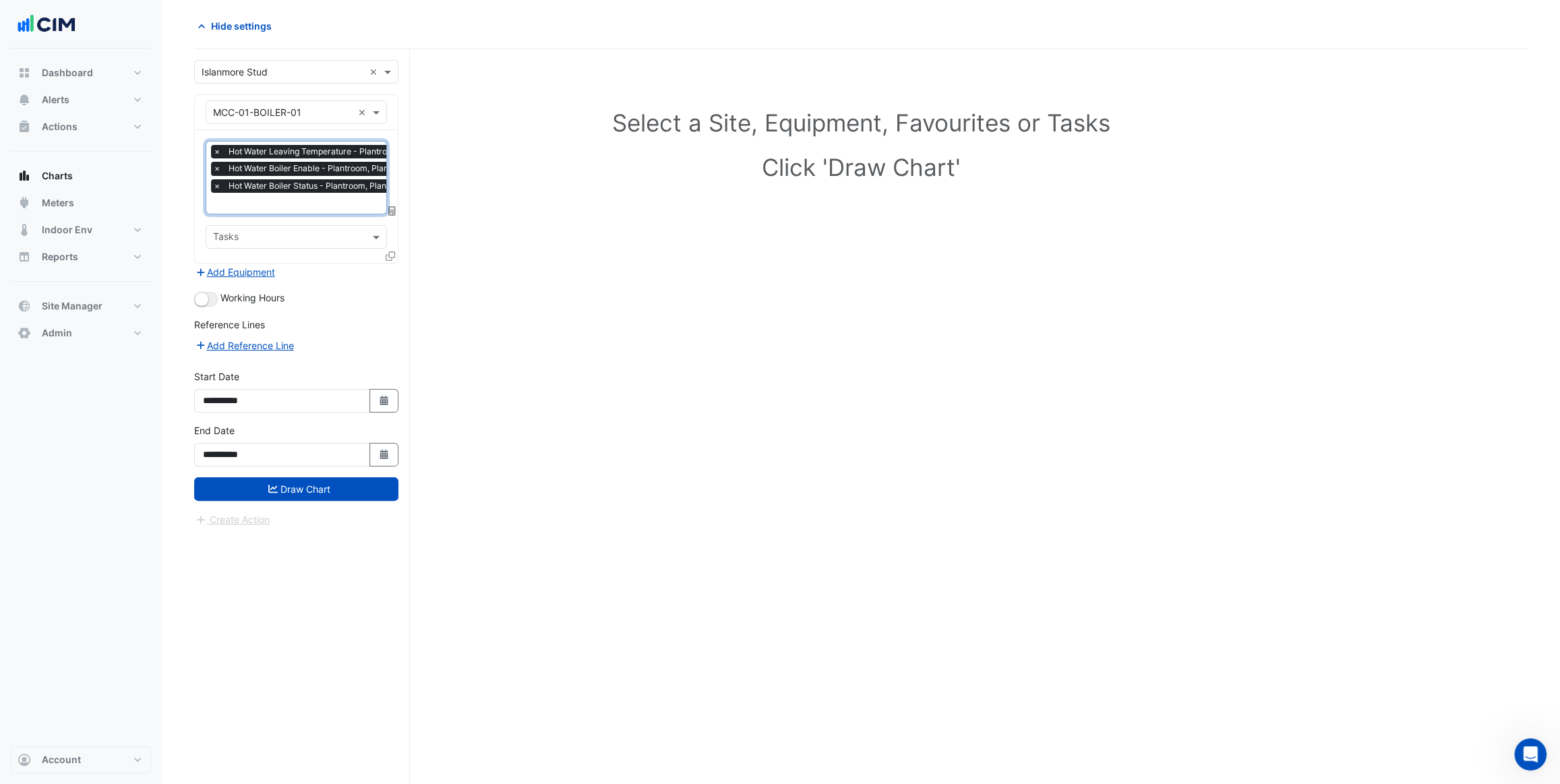
click at [332, 199] on input "text" at bounding box center [332, 204] width 237 height 14
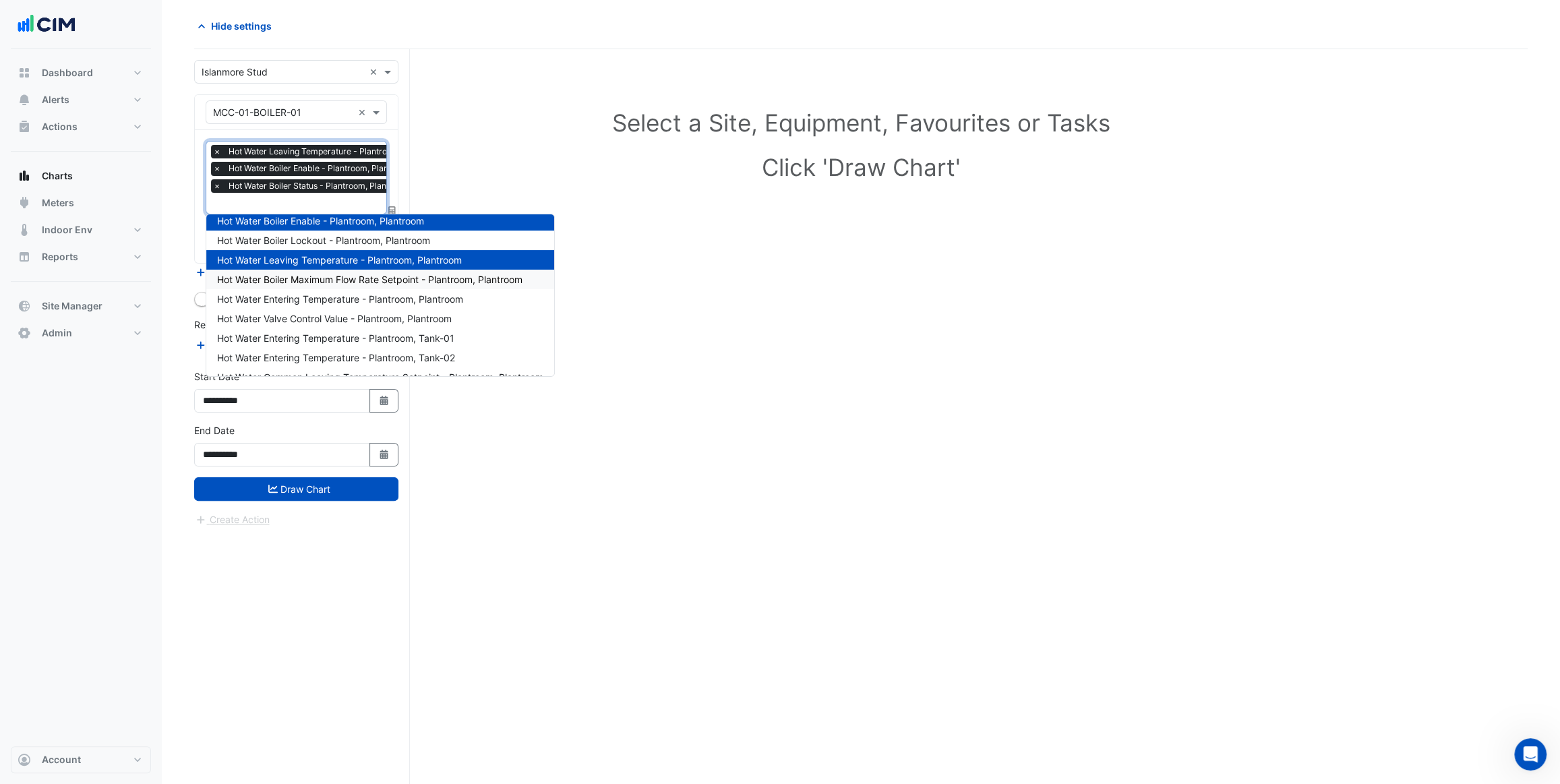
scroll to position [44, 0]
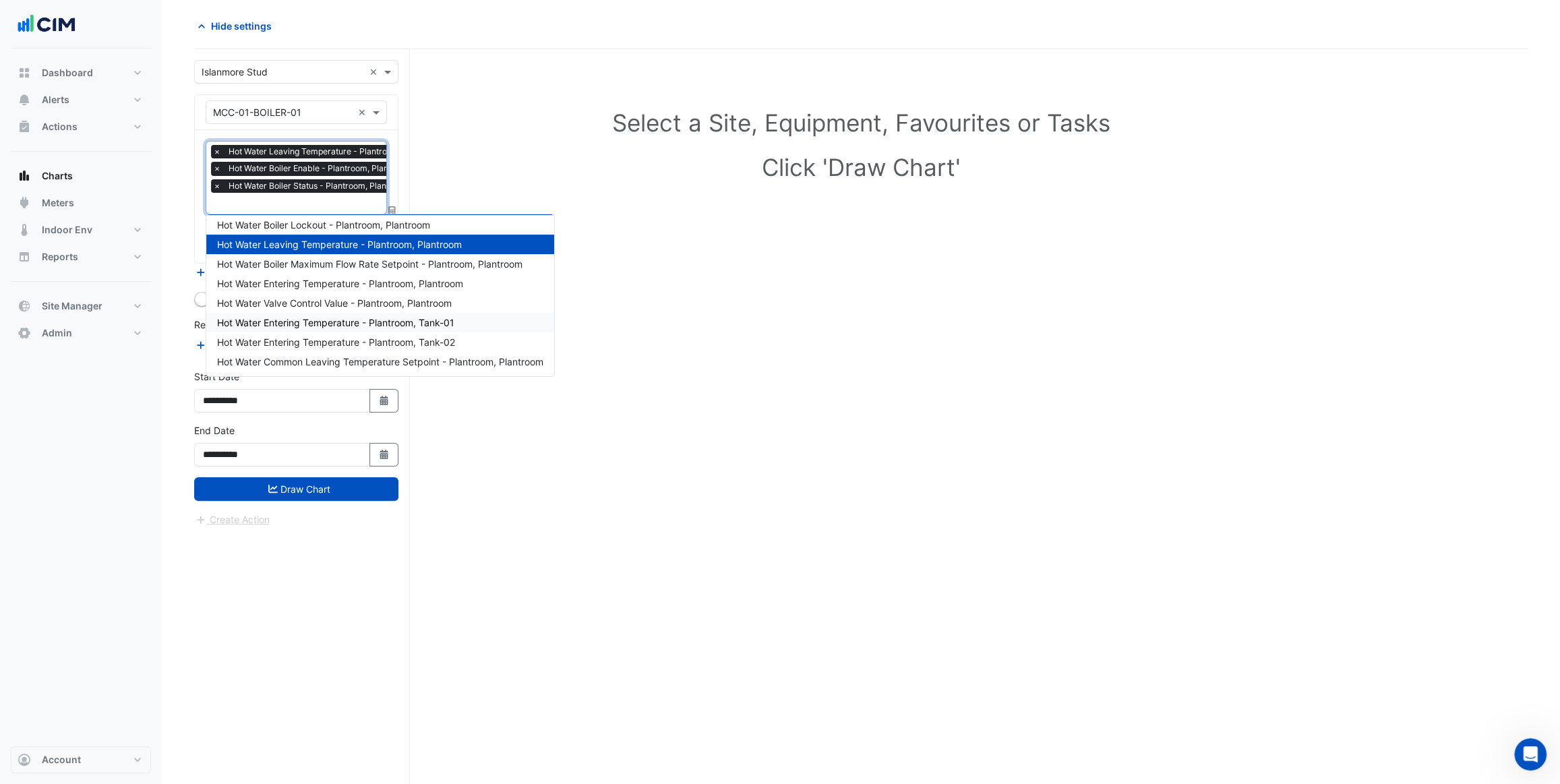
click at [357, 323] on span "Hot Water Entering Temperature - Plantroom, Tank-01" at bounding box center [336, 322] width 237 height 12
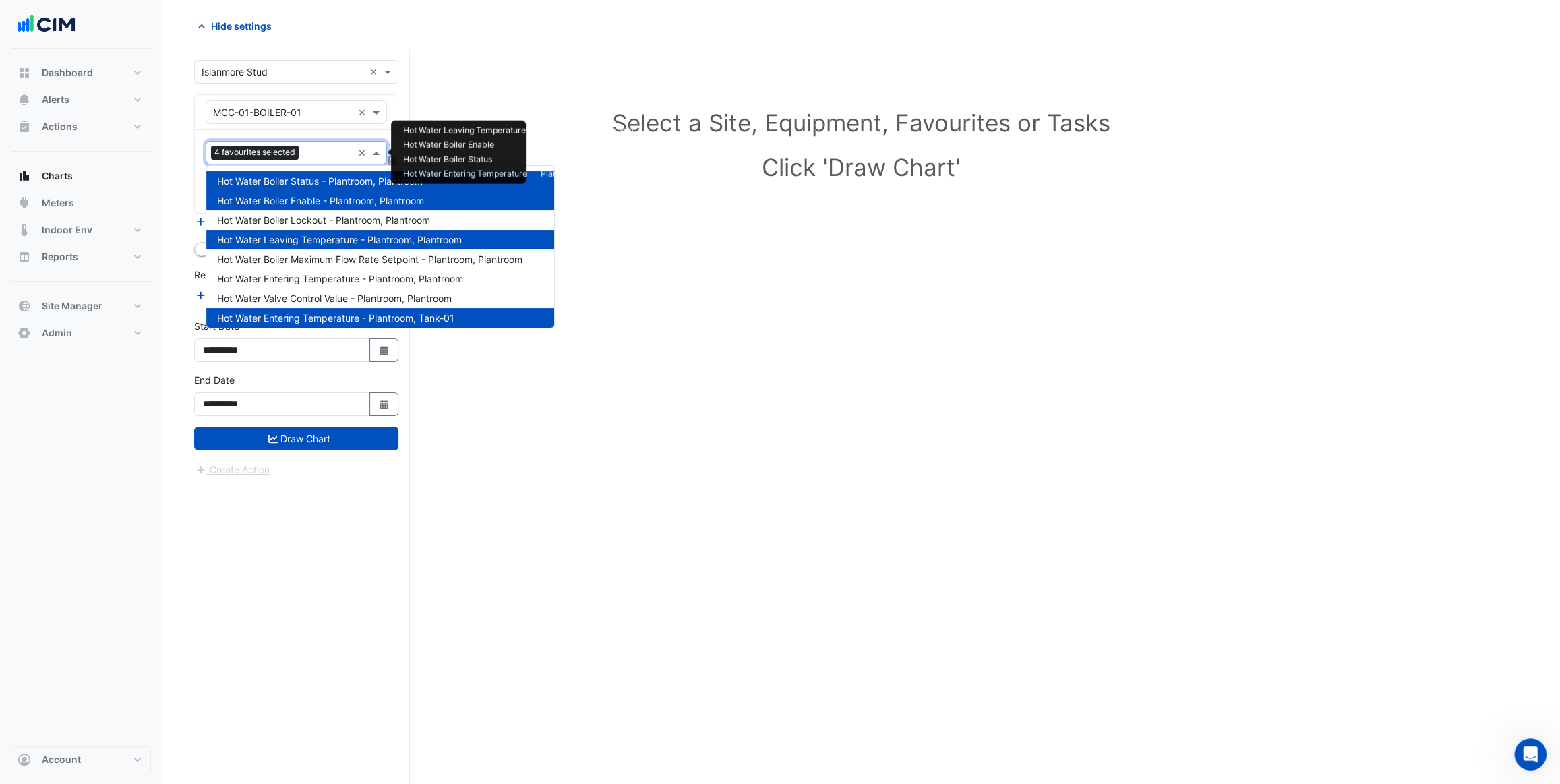
click at [319, 150] on input "text" at bounding box center [328, 154] width 48 height 14
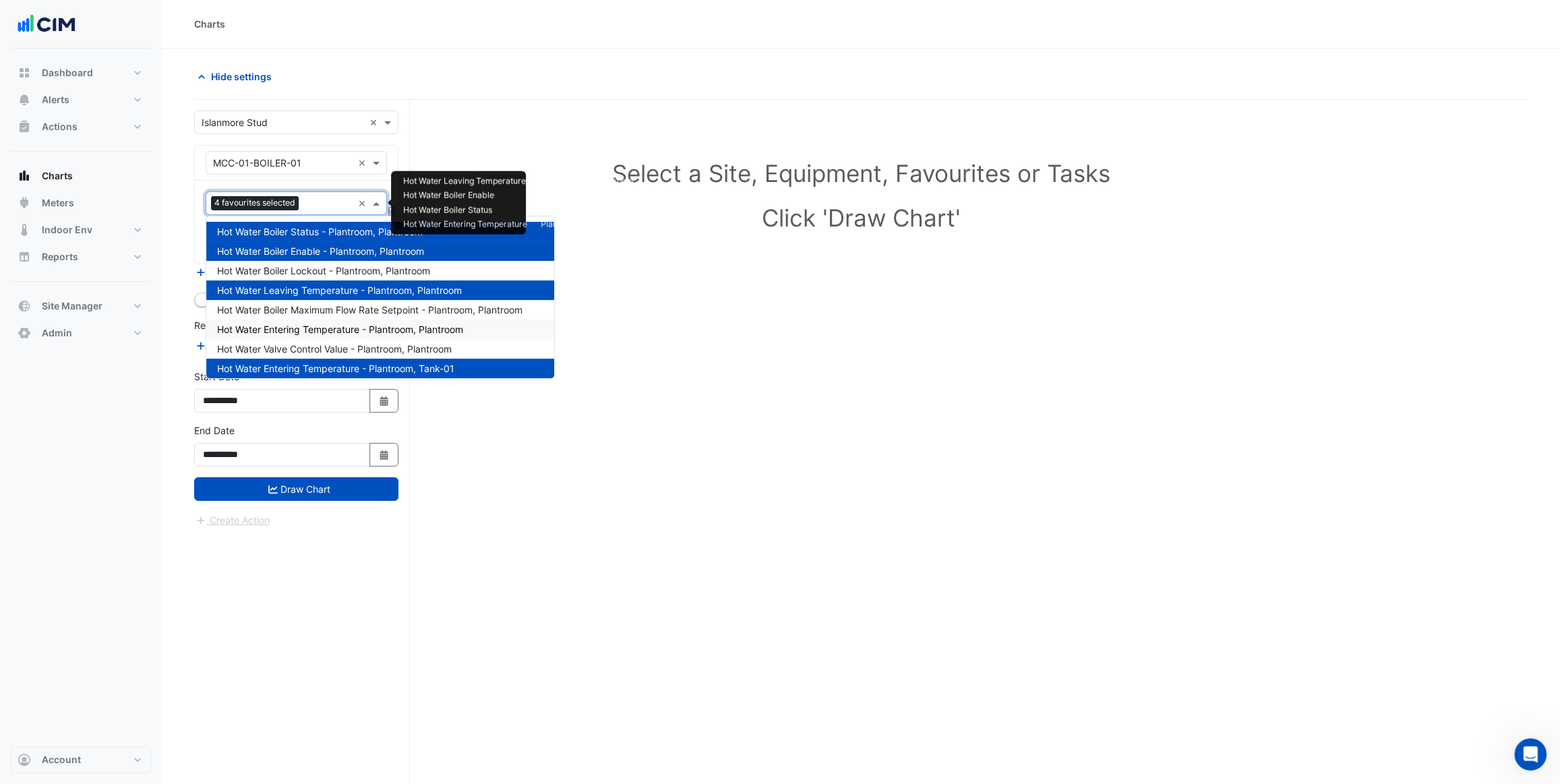
click at [345, 337] on div "Hot Water Entering Temperature - Plantroom, Plantroom" at bounding box center [380, 329] width 348 height 19
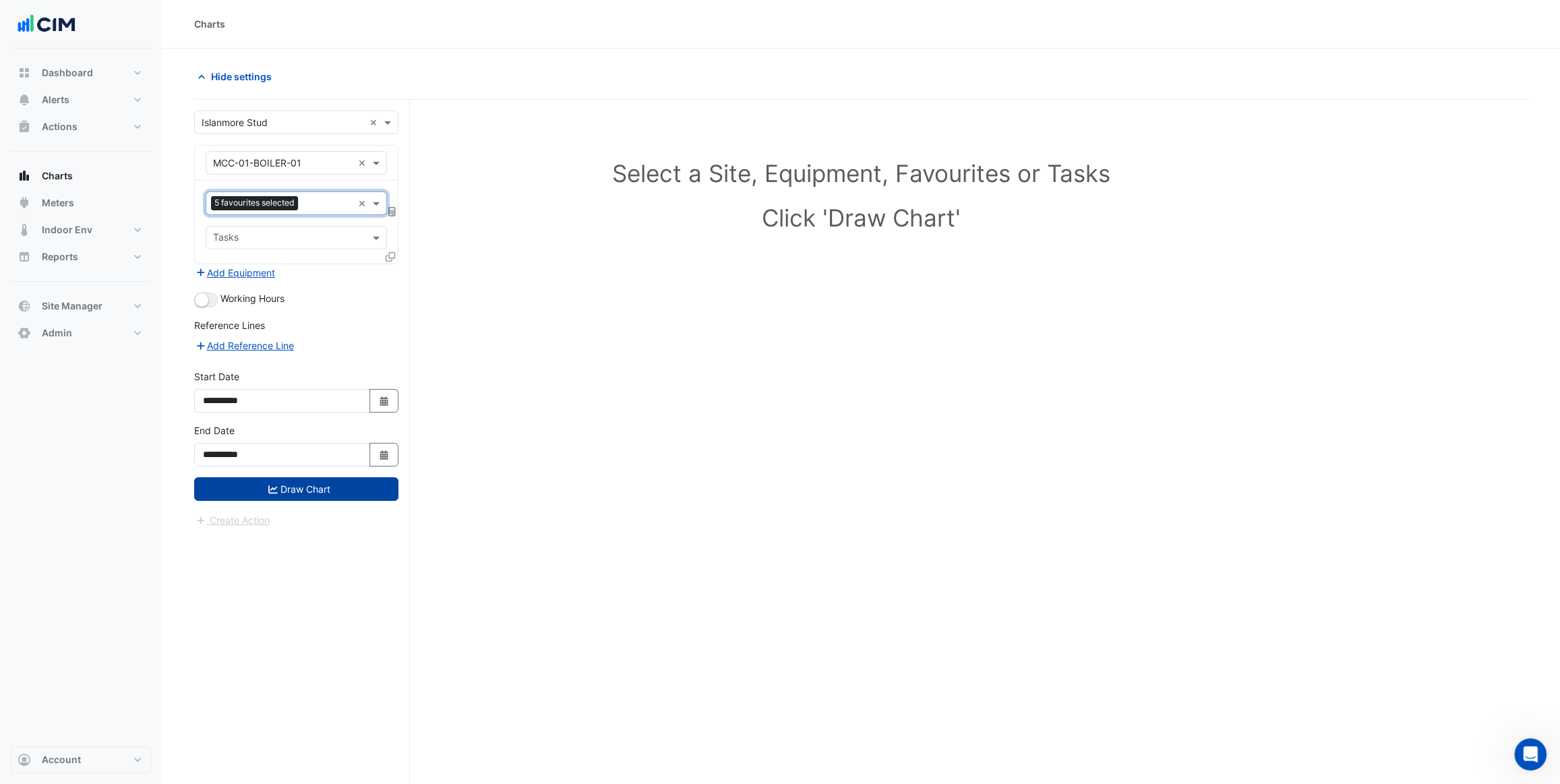
click at [326, 489] on button "Draw Chart" at bounding box center [296, 489] width 204 height 24
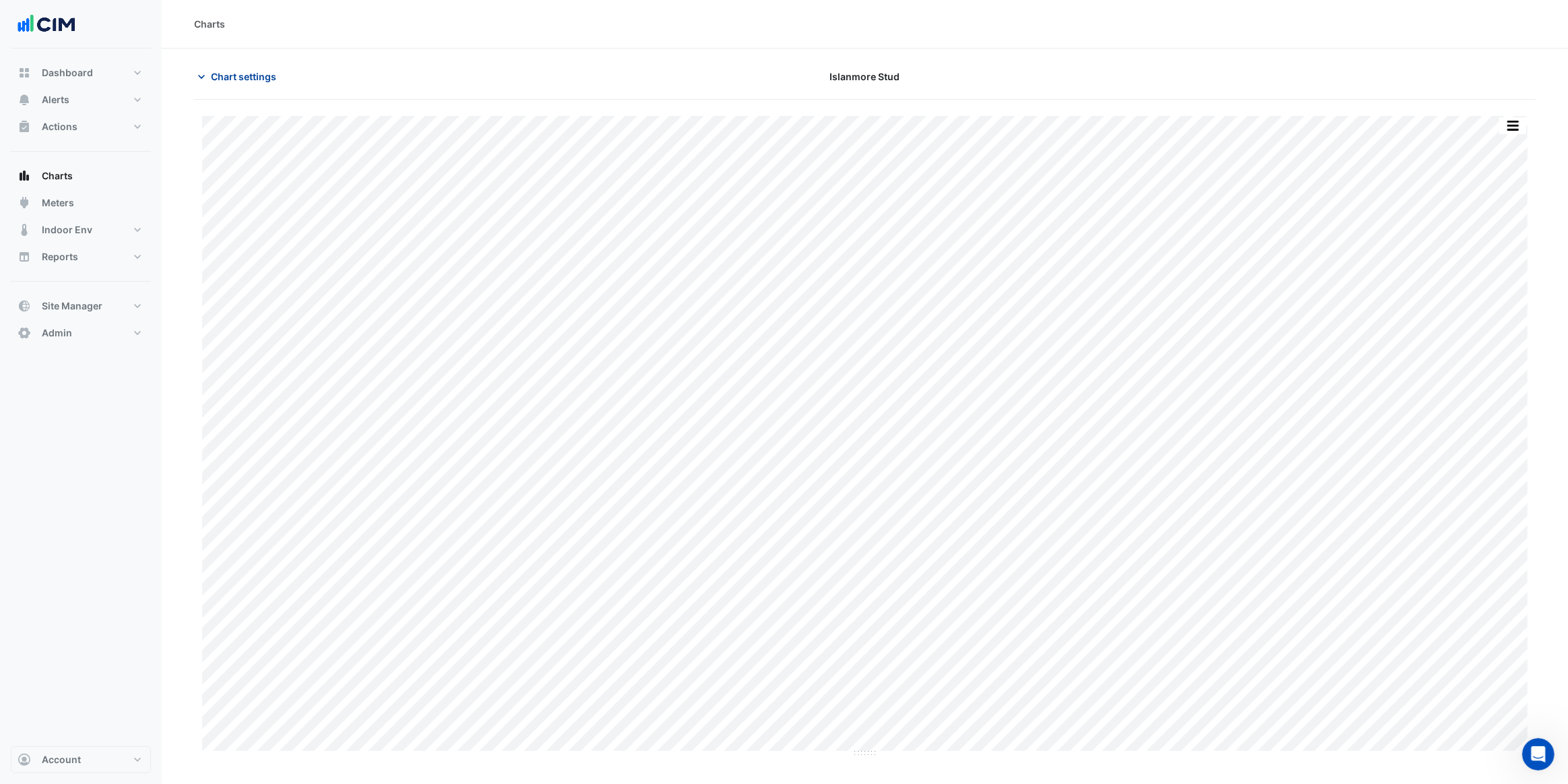
click at [241, 75] on span "Chart settings" at bounding box center [243, 76] width 65 height 14
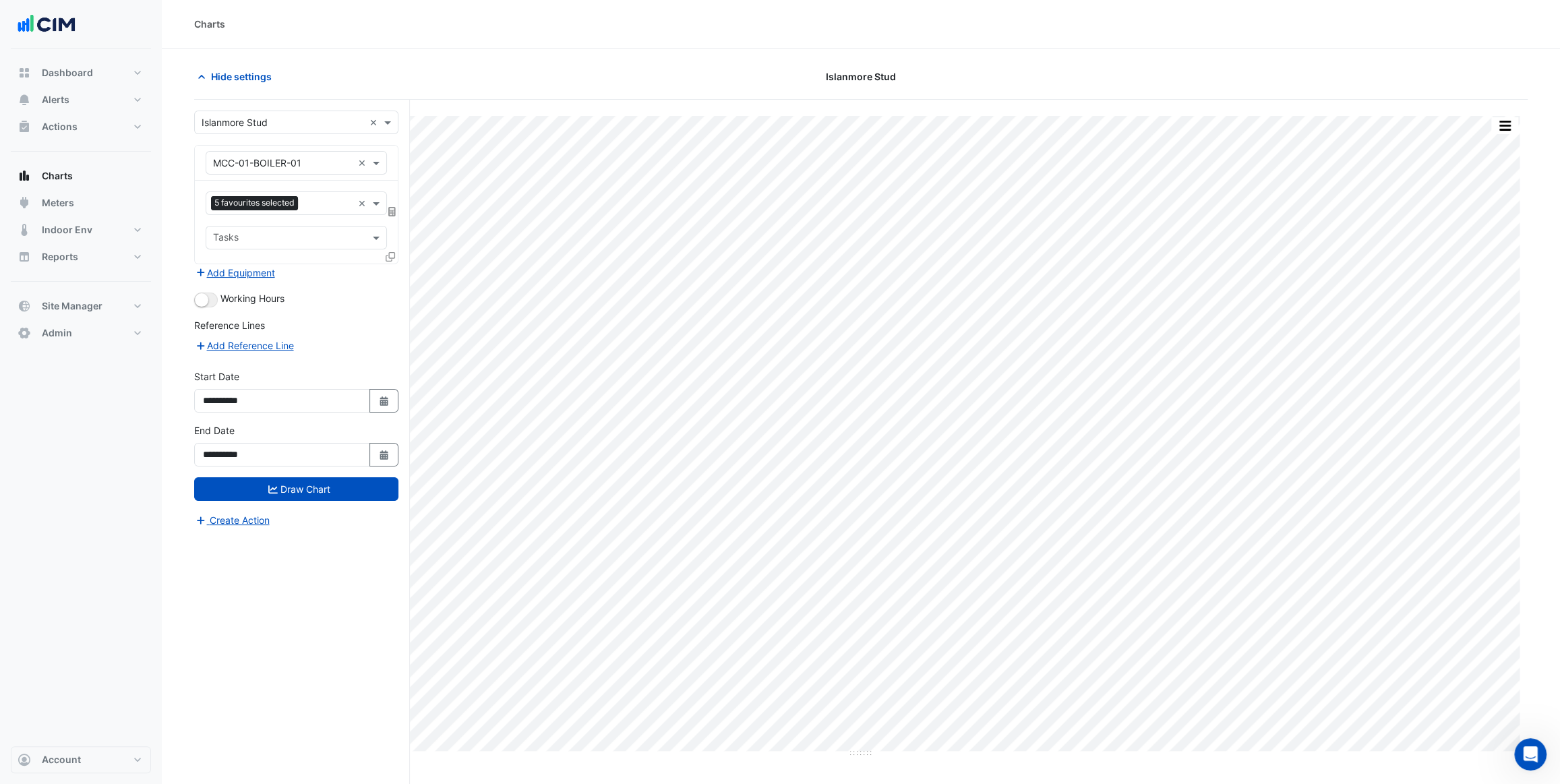
click at [389, 257] on icon at bounding box center [390, 257] width 10 height 10
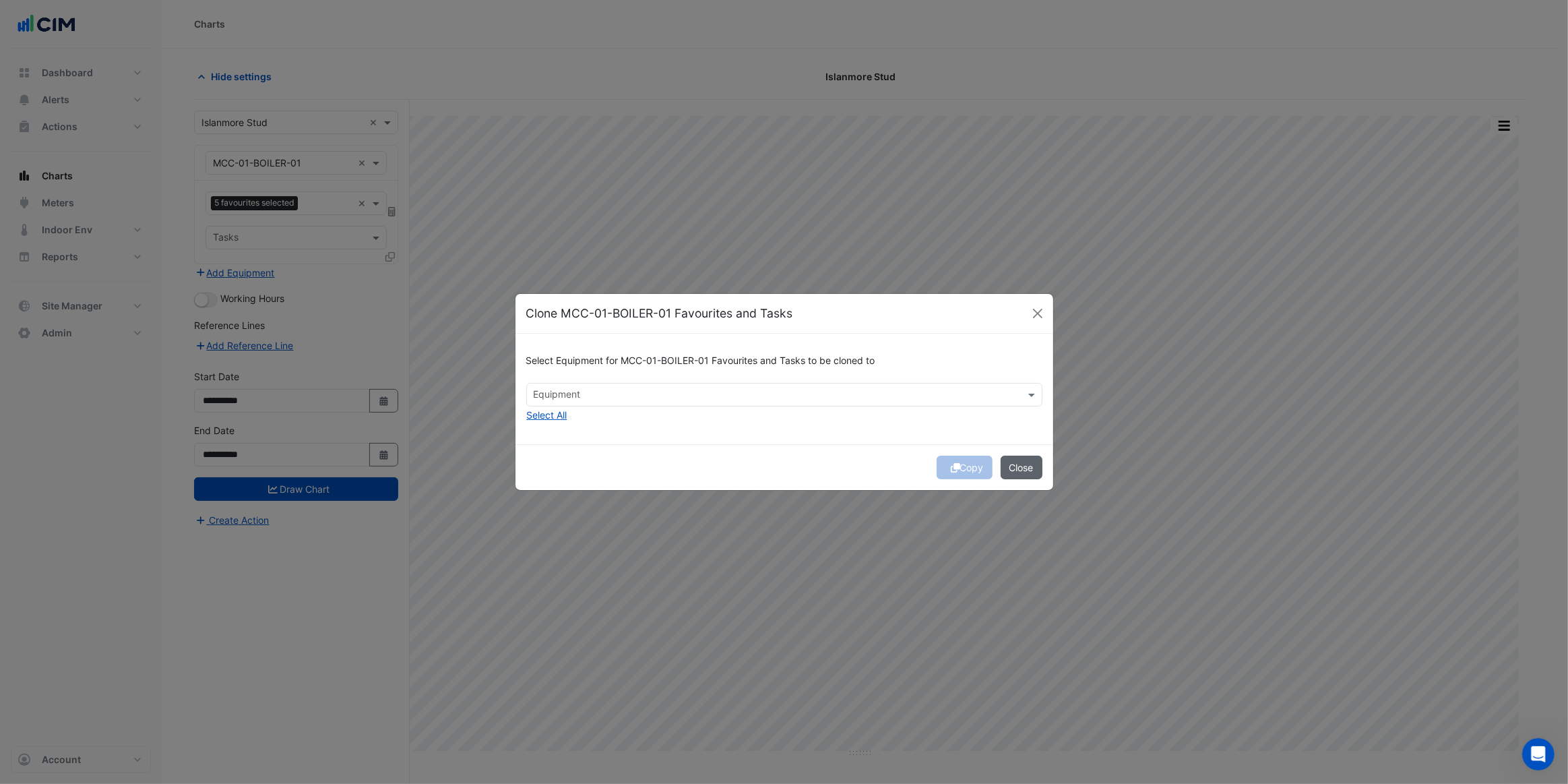
click at [1025, 472] on button "Close" at bounding box center [1022, 468] width 41 height 24
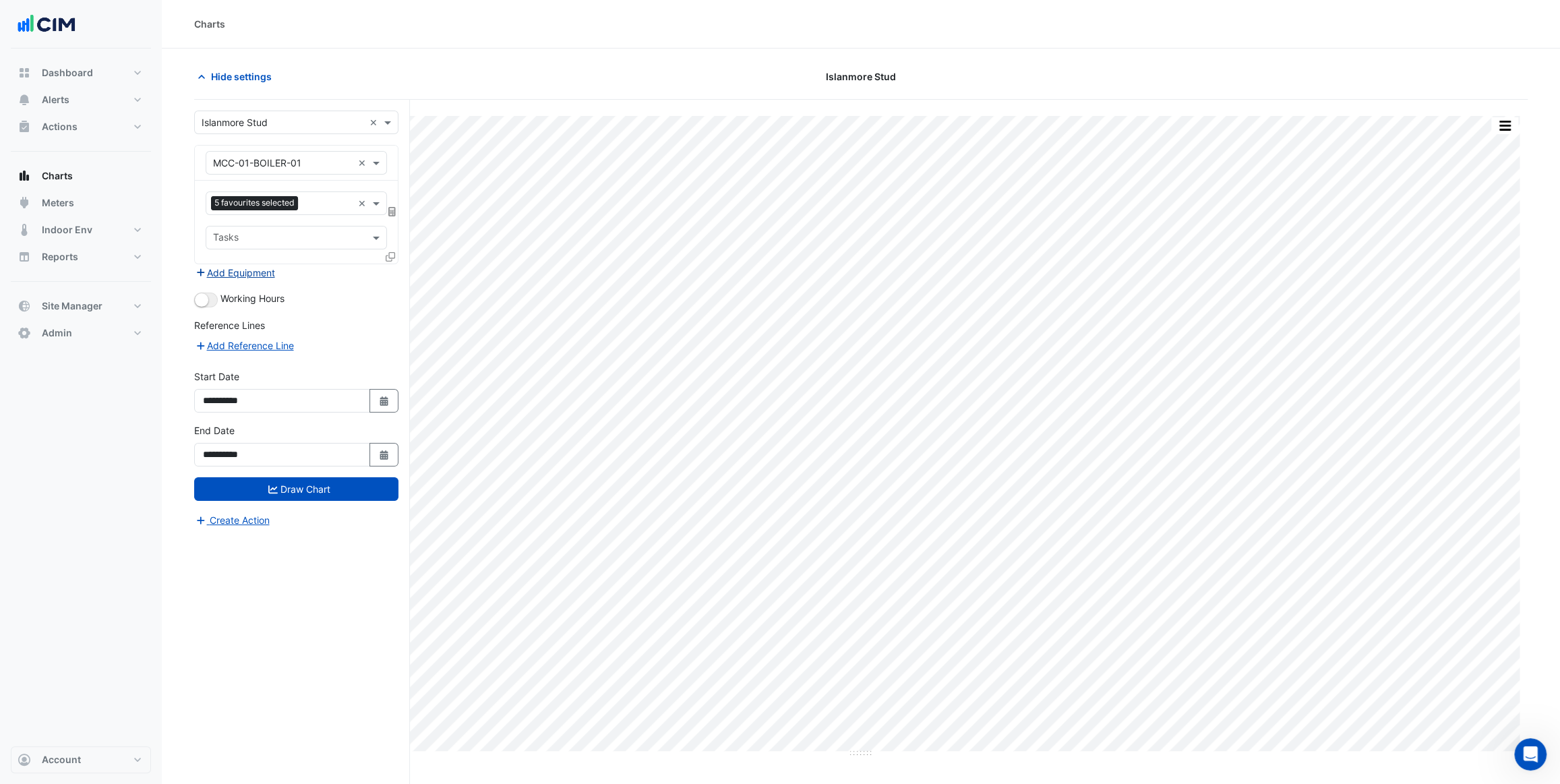
click at [229, 268] on button "Add Equipment" at bounding box center [235, 273] width 82 height 15
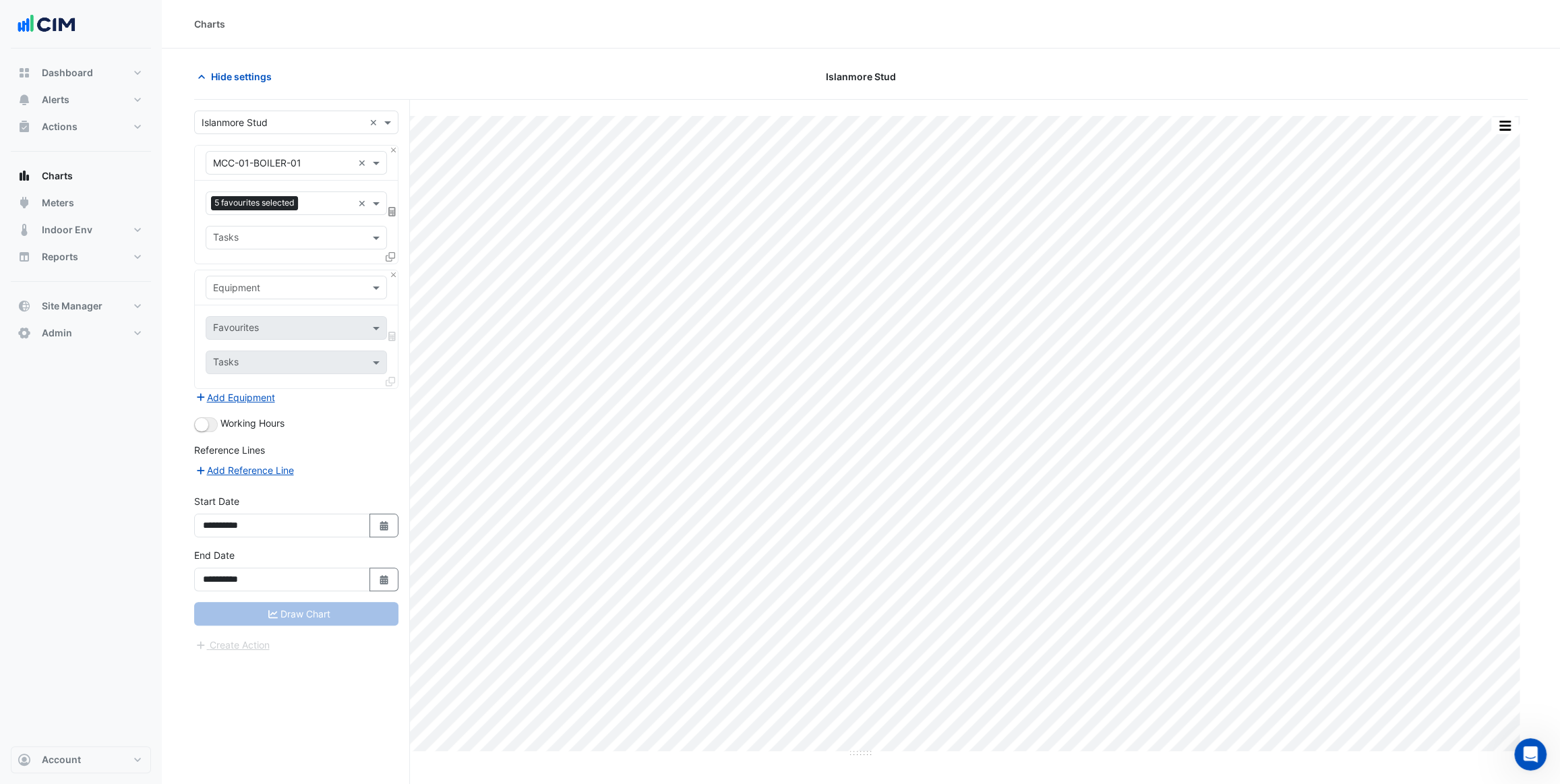
click at [259, 287] on input "text" at bounding box center [283, 288] width 140 height 14
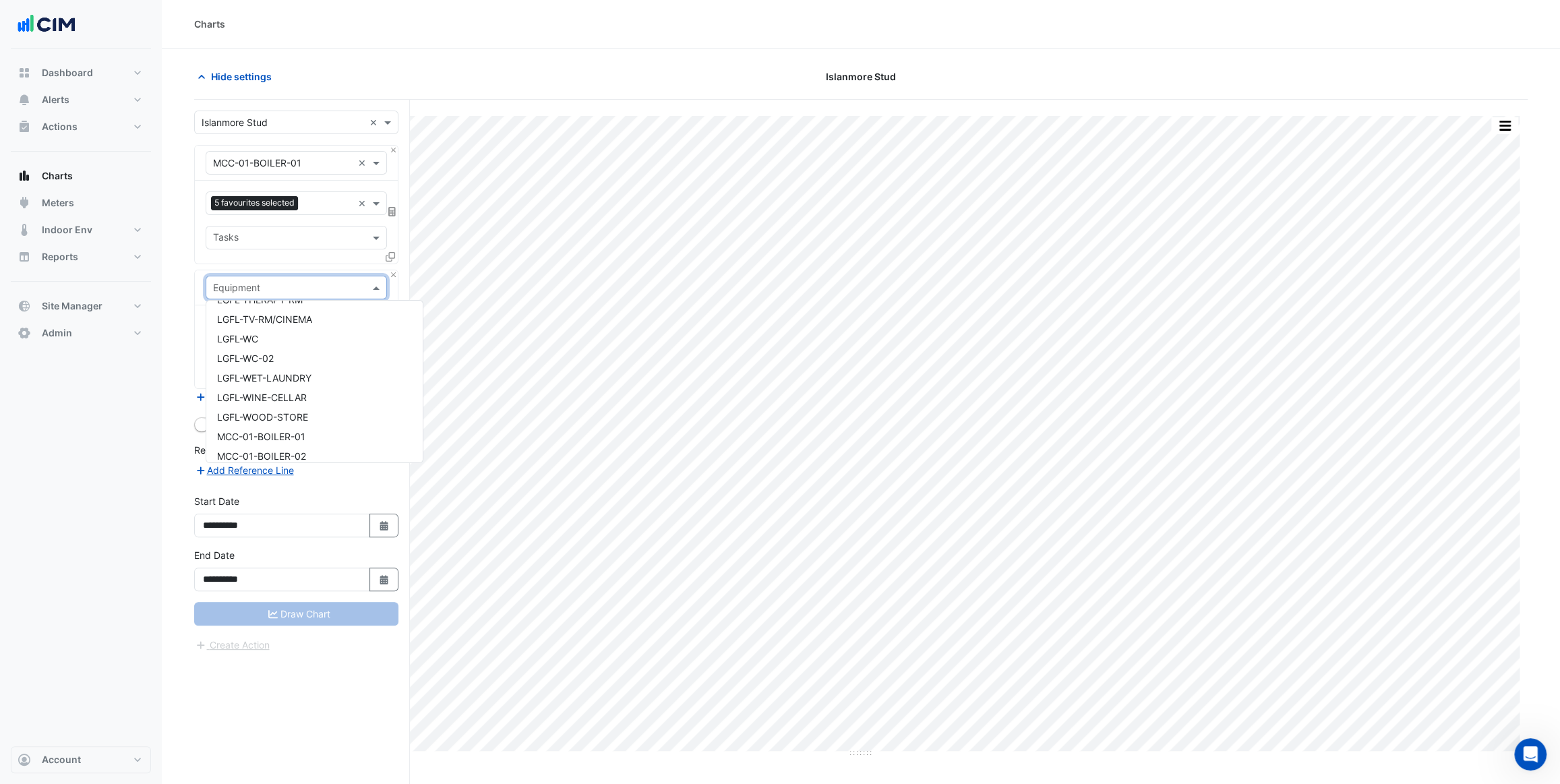
scroll to position [1715, 0]
click at [317, 325] on div "MCC-01-LPHW-P08A" at bounding box center [314, 320] width 217 height 19
click at [301, 331] on input "text" at bounding box center [289, 329] width 151 height 14
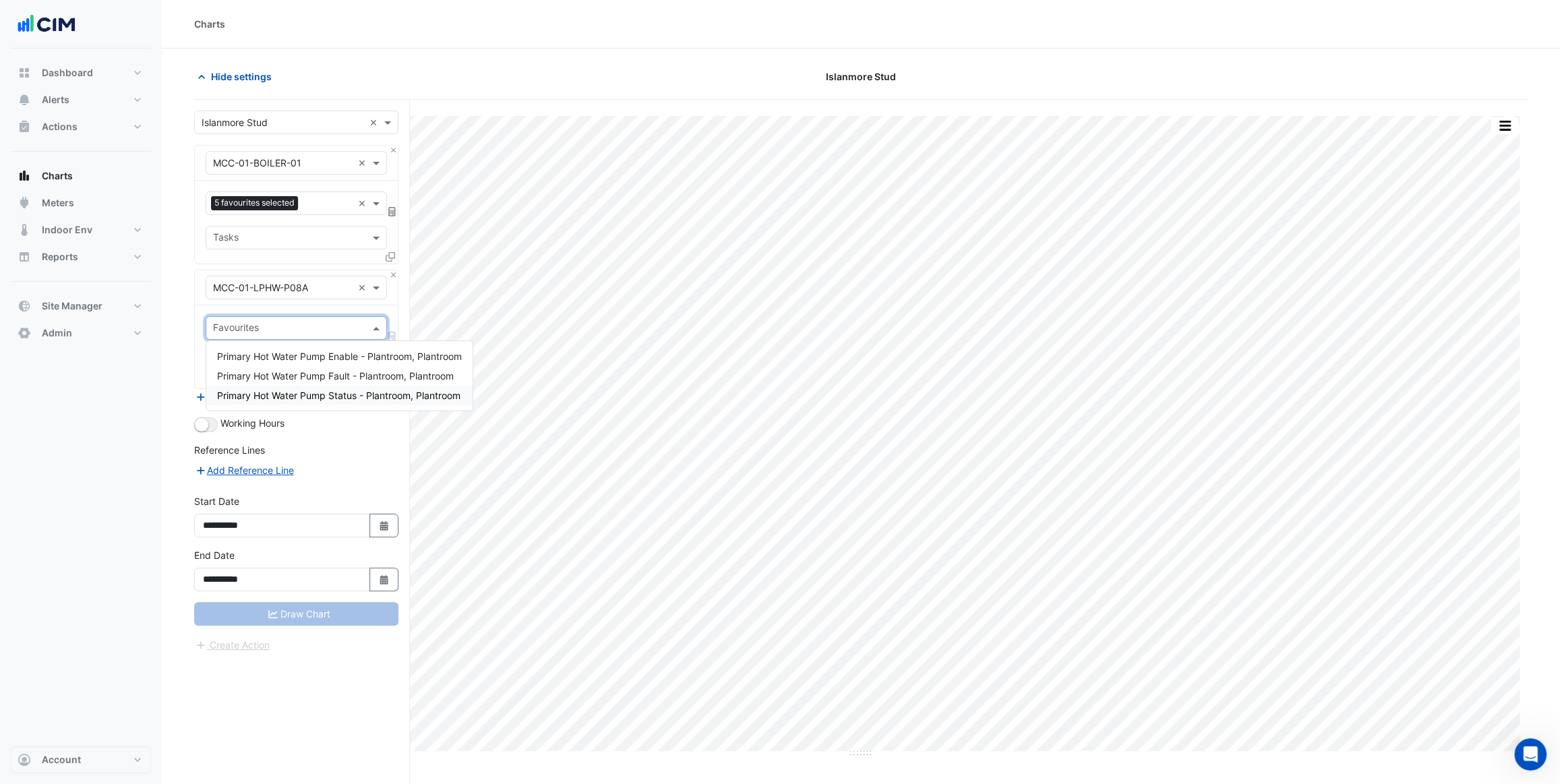
click at [320, 394] on span "Primary Hot Water Pump Status - Plantroom, Plantroom" at bounding box center [339, 395] width 244 height 12
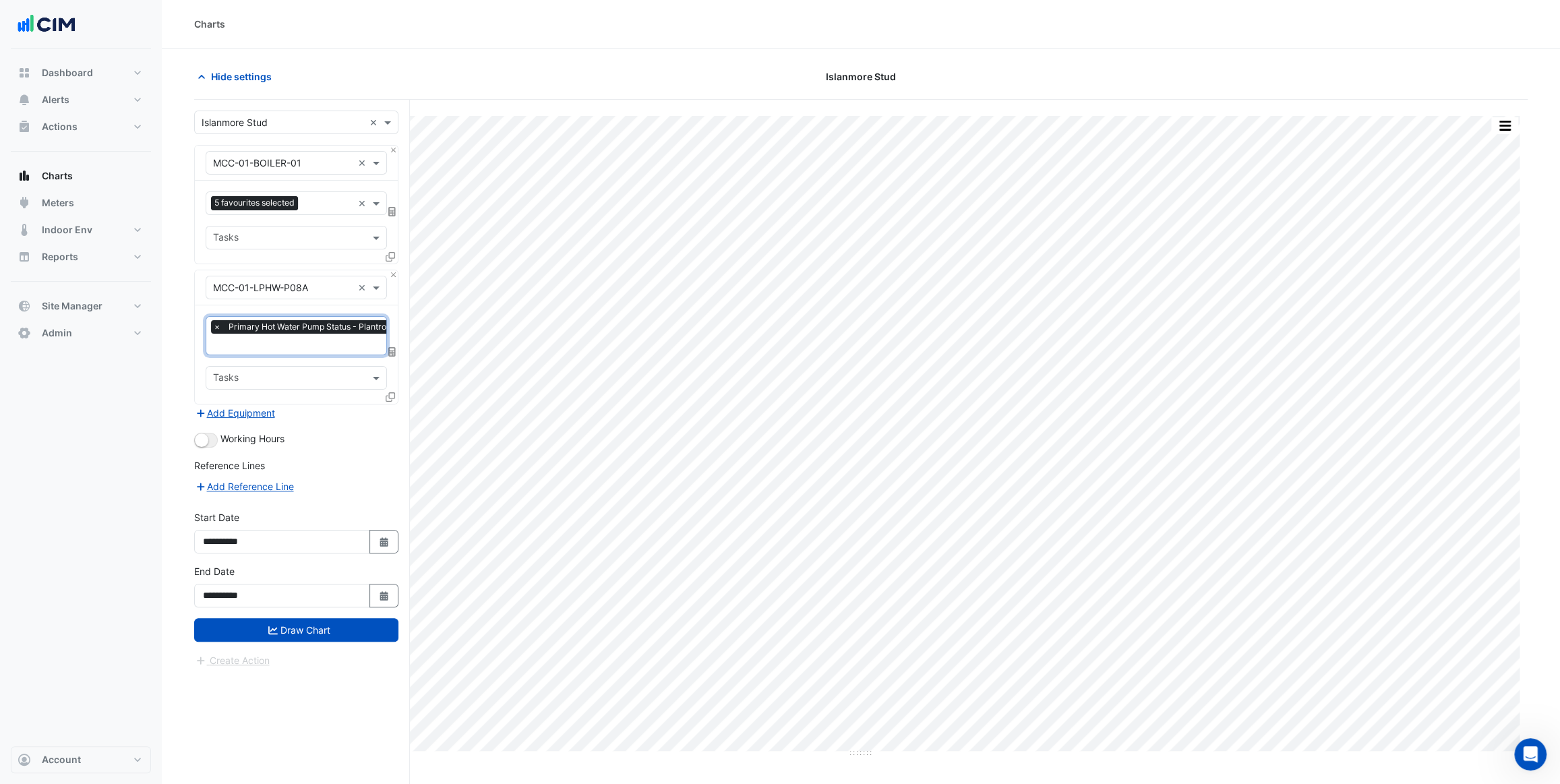
click at [307, 338] on input "text" at bounding box center [331, 345] width 236 height 14
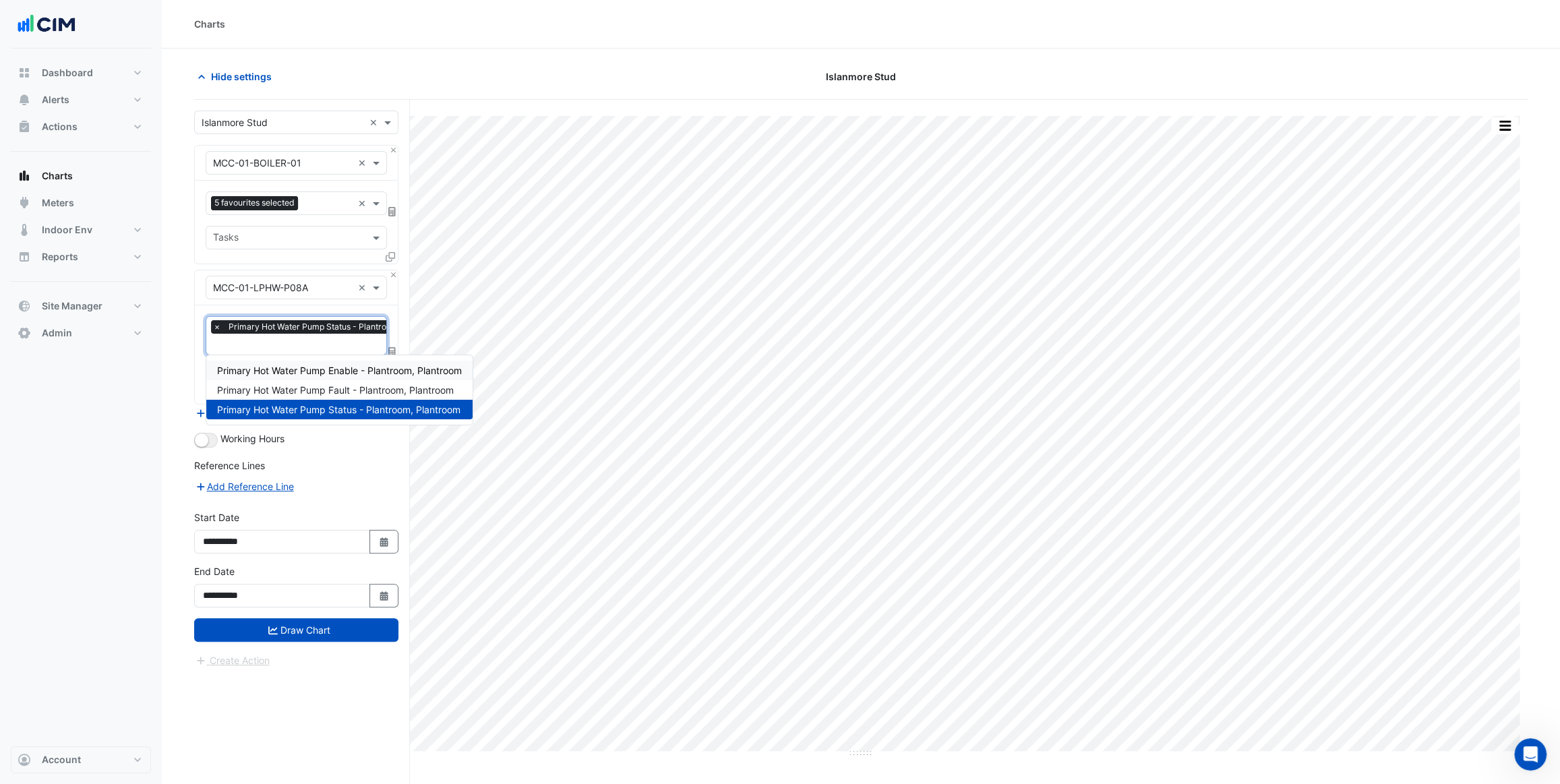
click at [331, 370] on span "Primary Hot Water Pump Enable - Plantroom, Plantroom" at bounding box center [340, 370] width 245 height 12
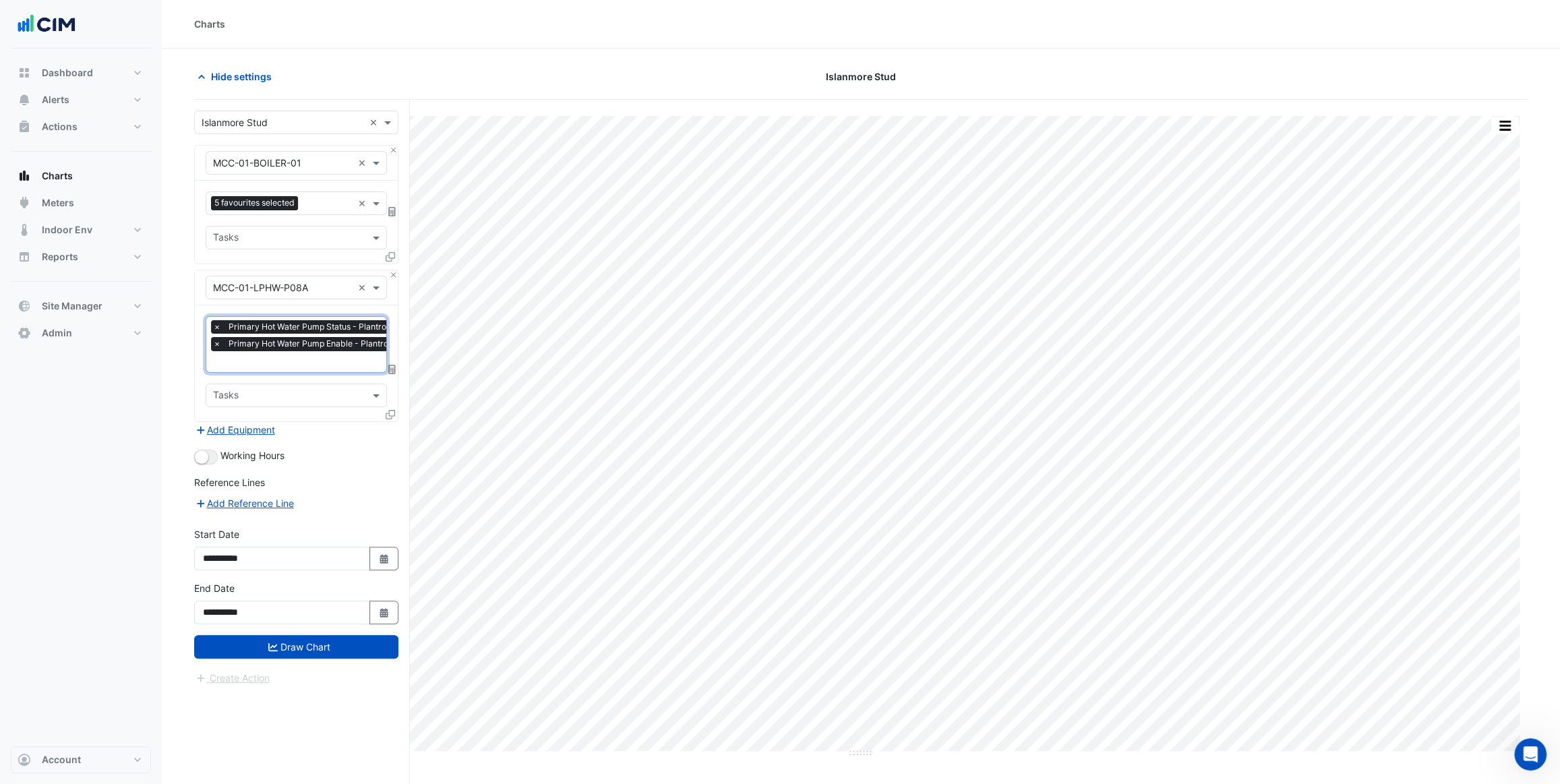
click at [391, 412] on icon at bounding box center [390, 414] width 10 height 10
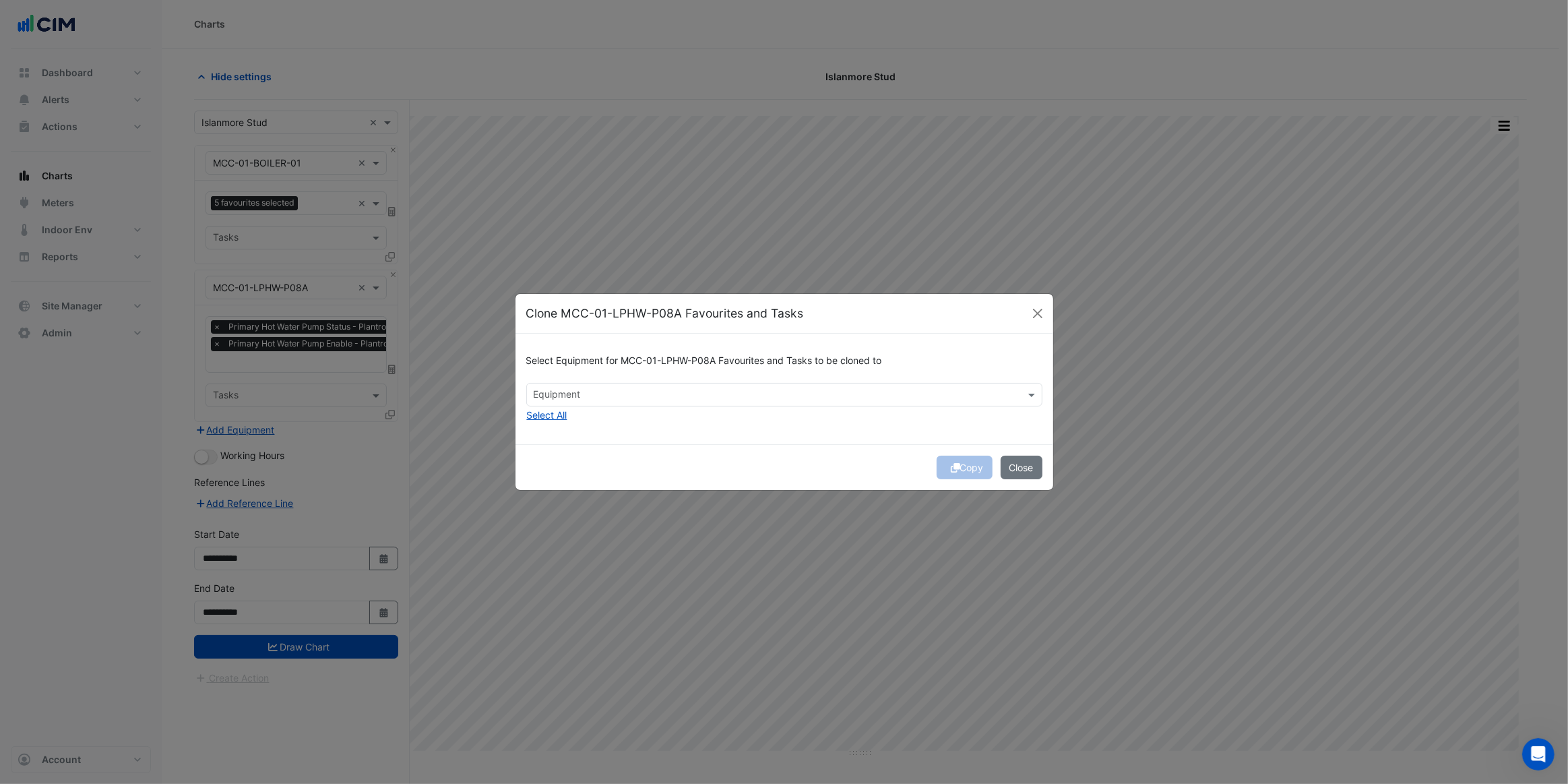
click at [562, 384] on div "Equipment" at bounding box center [773, 394] width 492 height 21
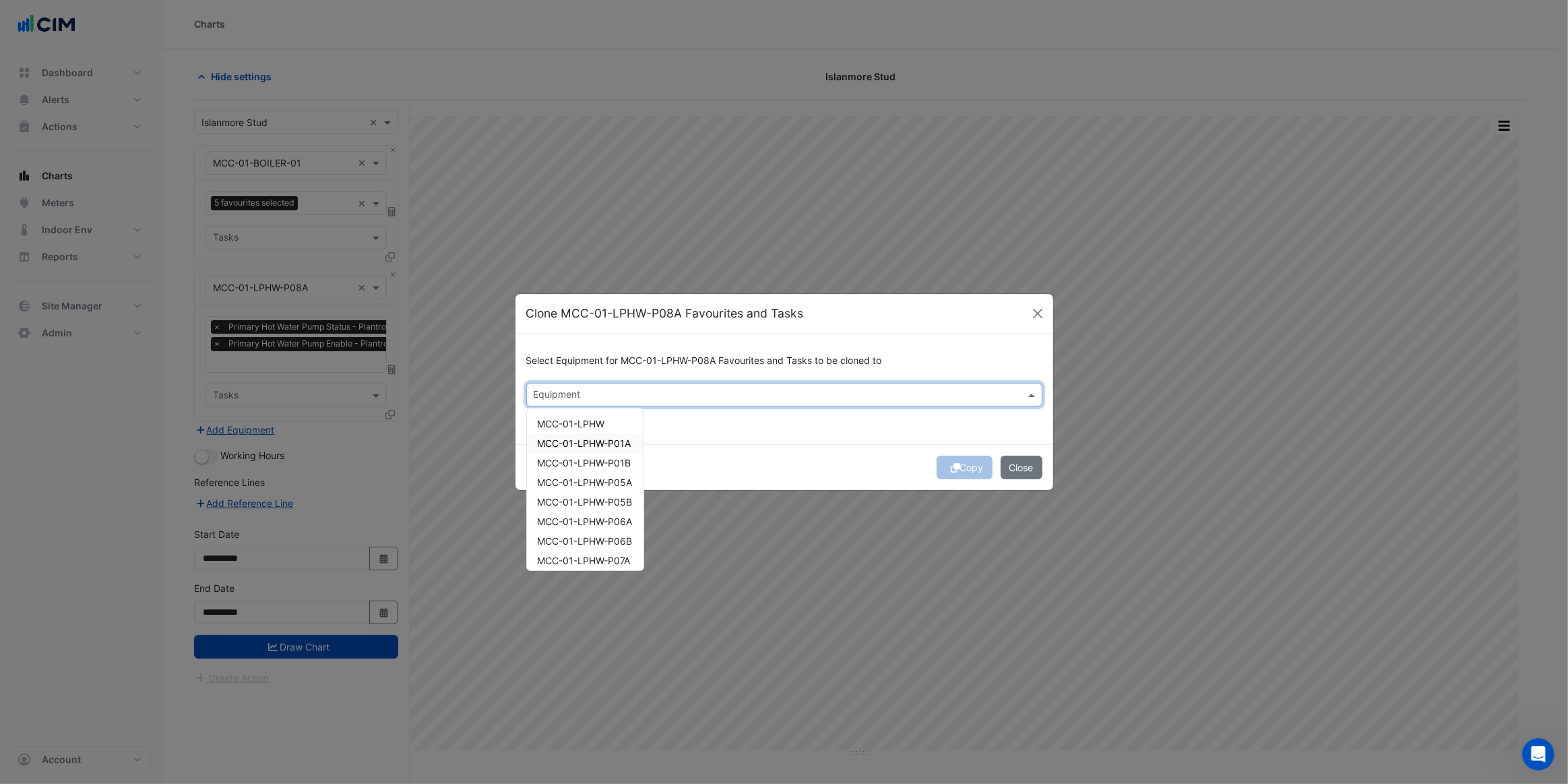
click at [720, 450] on div "Copy Close" at bounding box center [784, 467] width 537 height 46
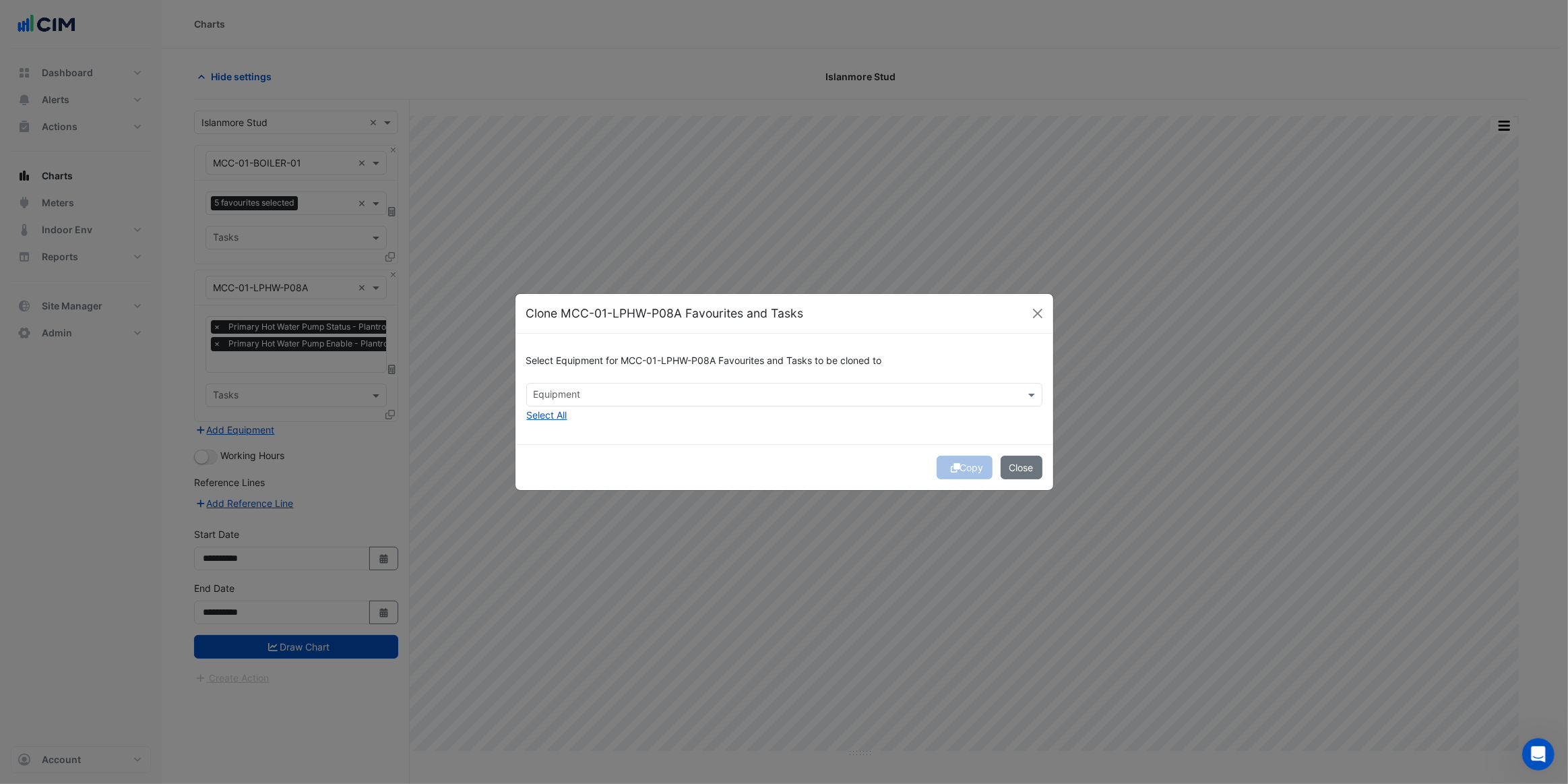
click at [621, 399] on input "text" at bounding box center [777, 396] width 486 height 14
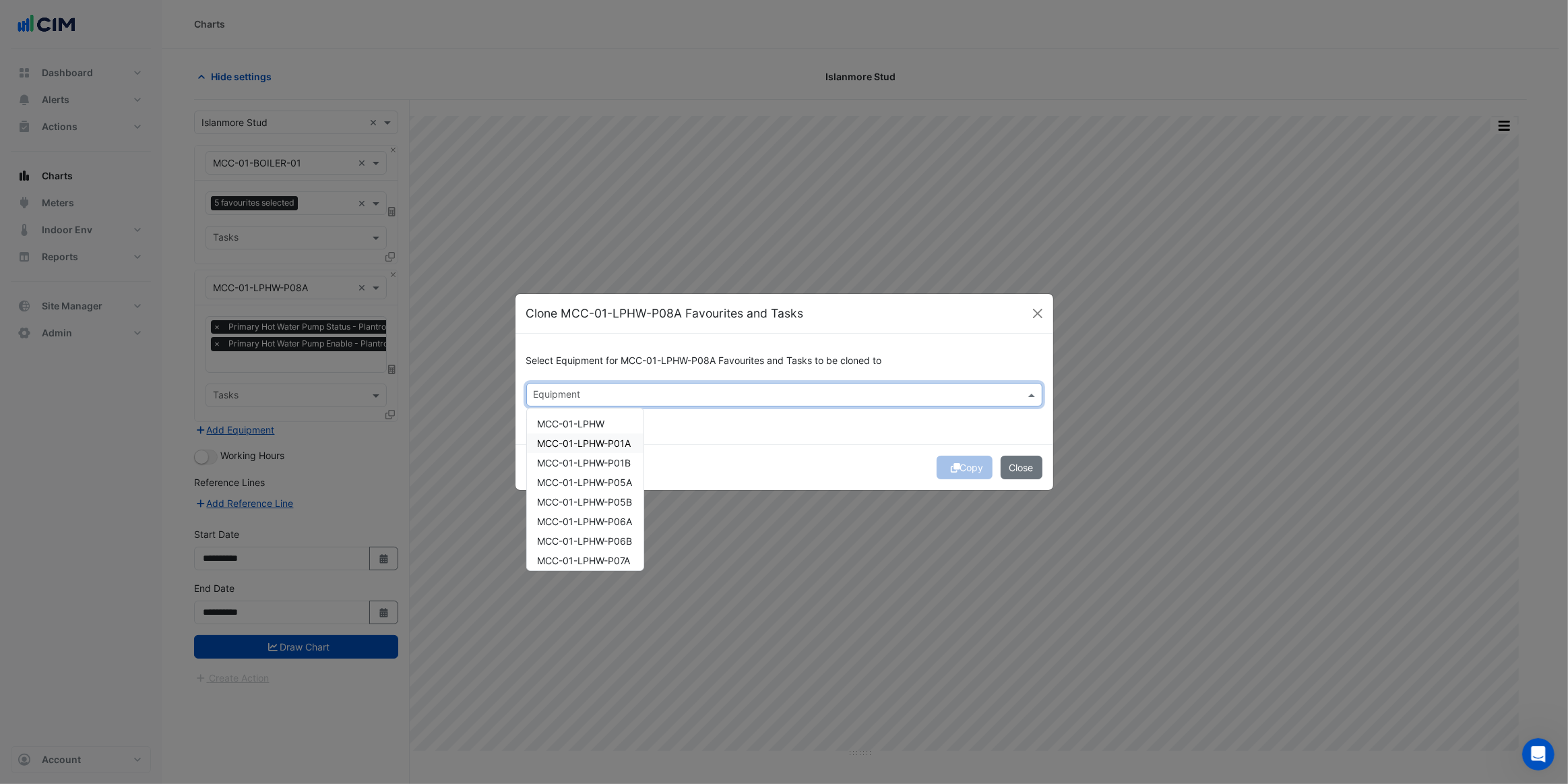
click at [614, 443] on span "MCC-01-LPHW-P01A" at bounding box center [584, 443] width 93 height 12
click at [681, 435] on div "Select Equipment for MCC-01-LPHW-P08A Favourites and Tasks to be cloned to Equi…" at bounding box center [784, 388] width 537 height 110
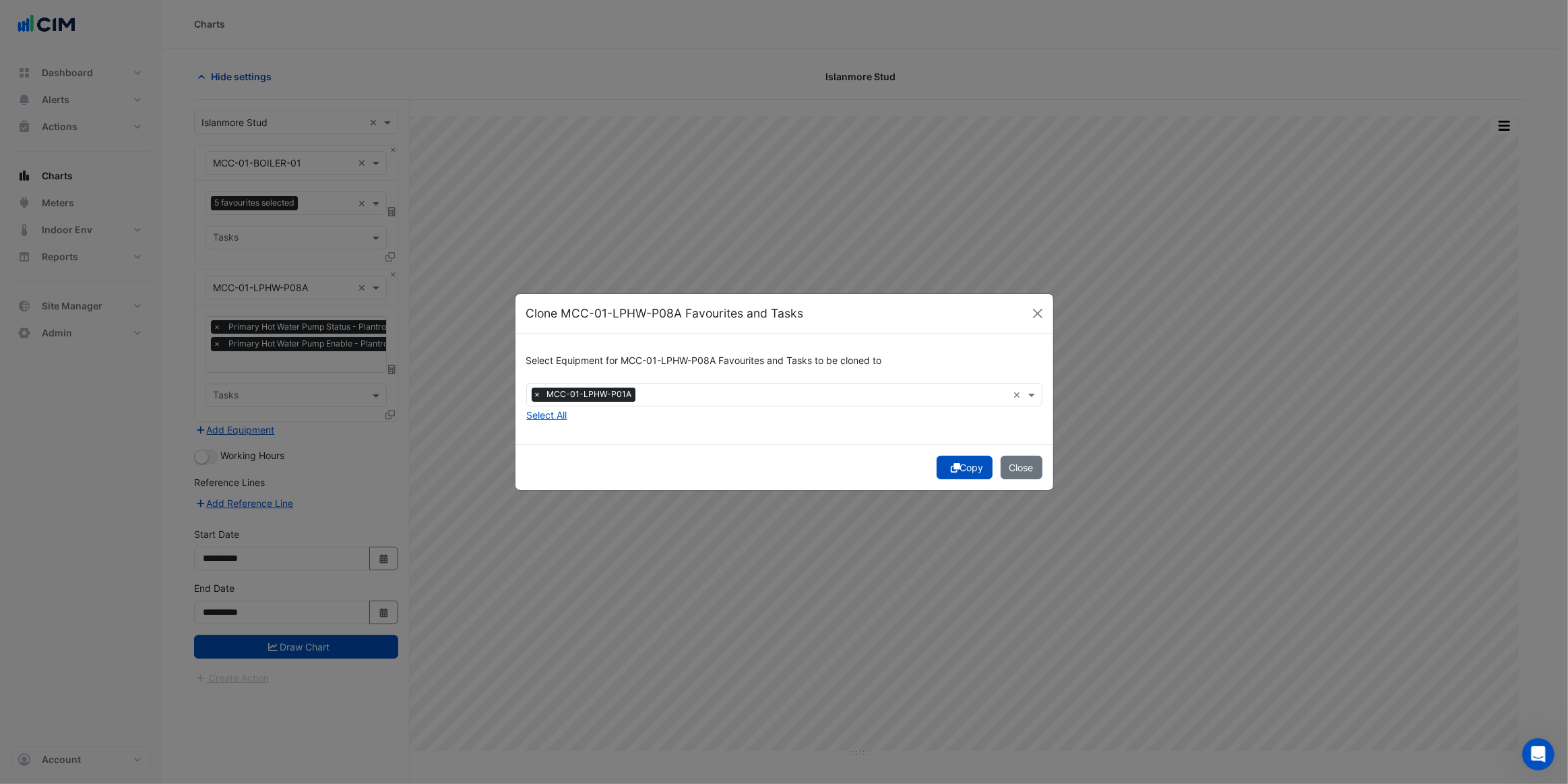
click at [951, 467] on icon "submit" at bounding box center [956, 468] width 10 height 10
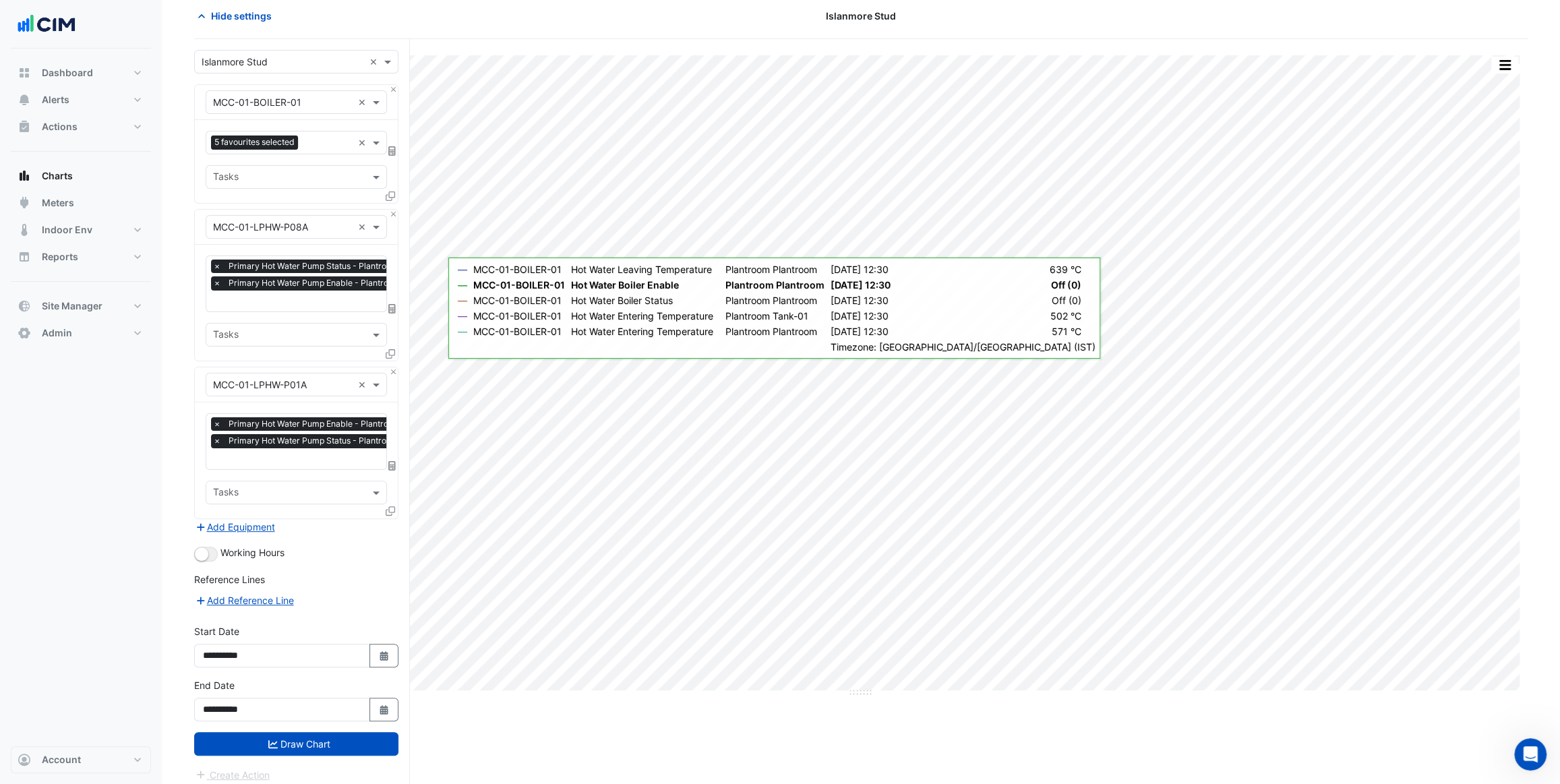
scroll to position [64, 0]
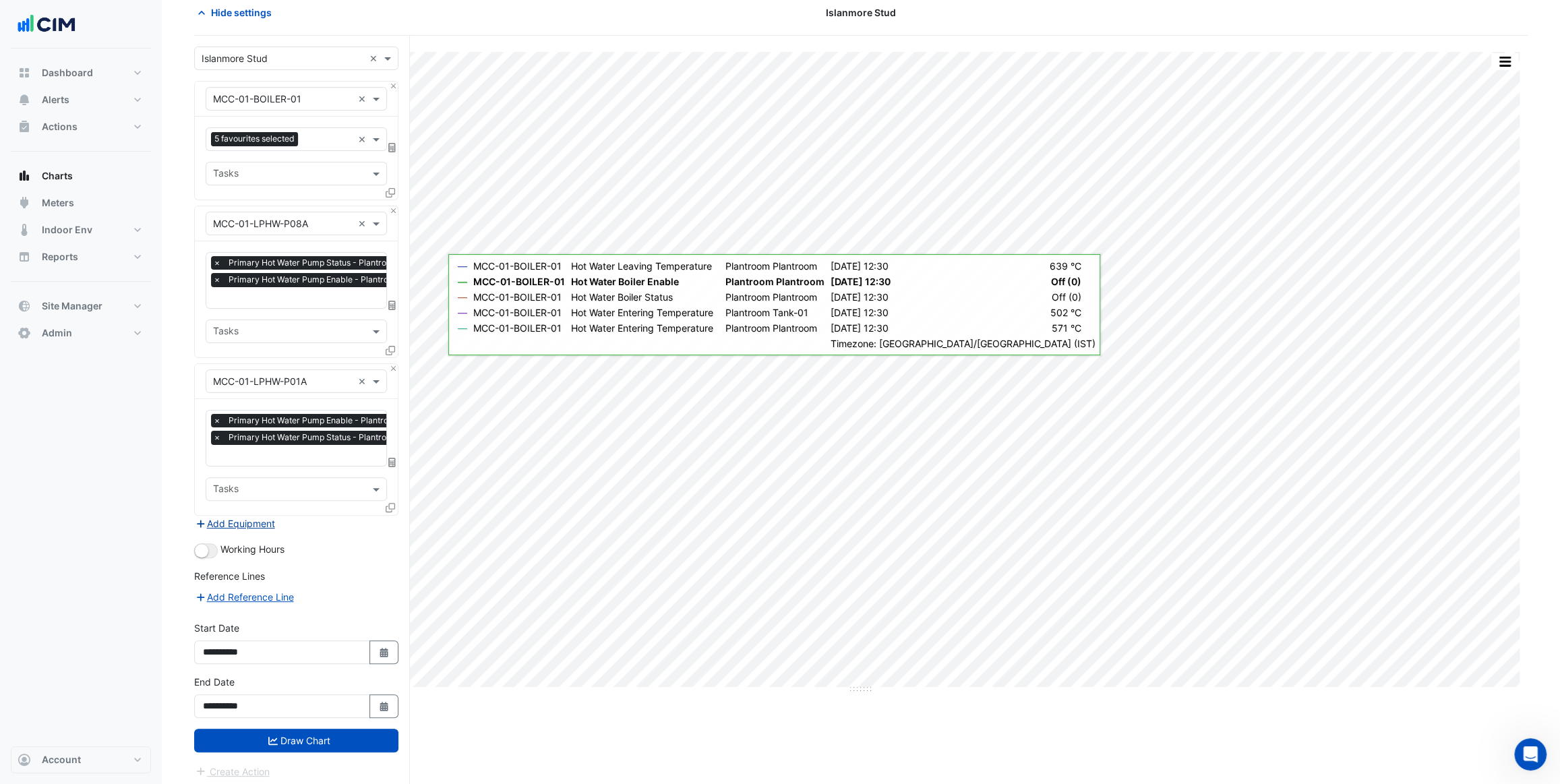
click at [253, 516] on button "Add Equipment" at bounding box center [235, 523] width 82 height 15
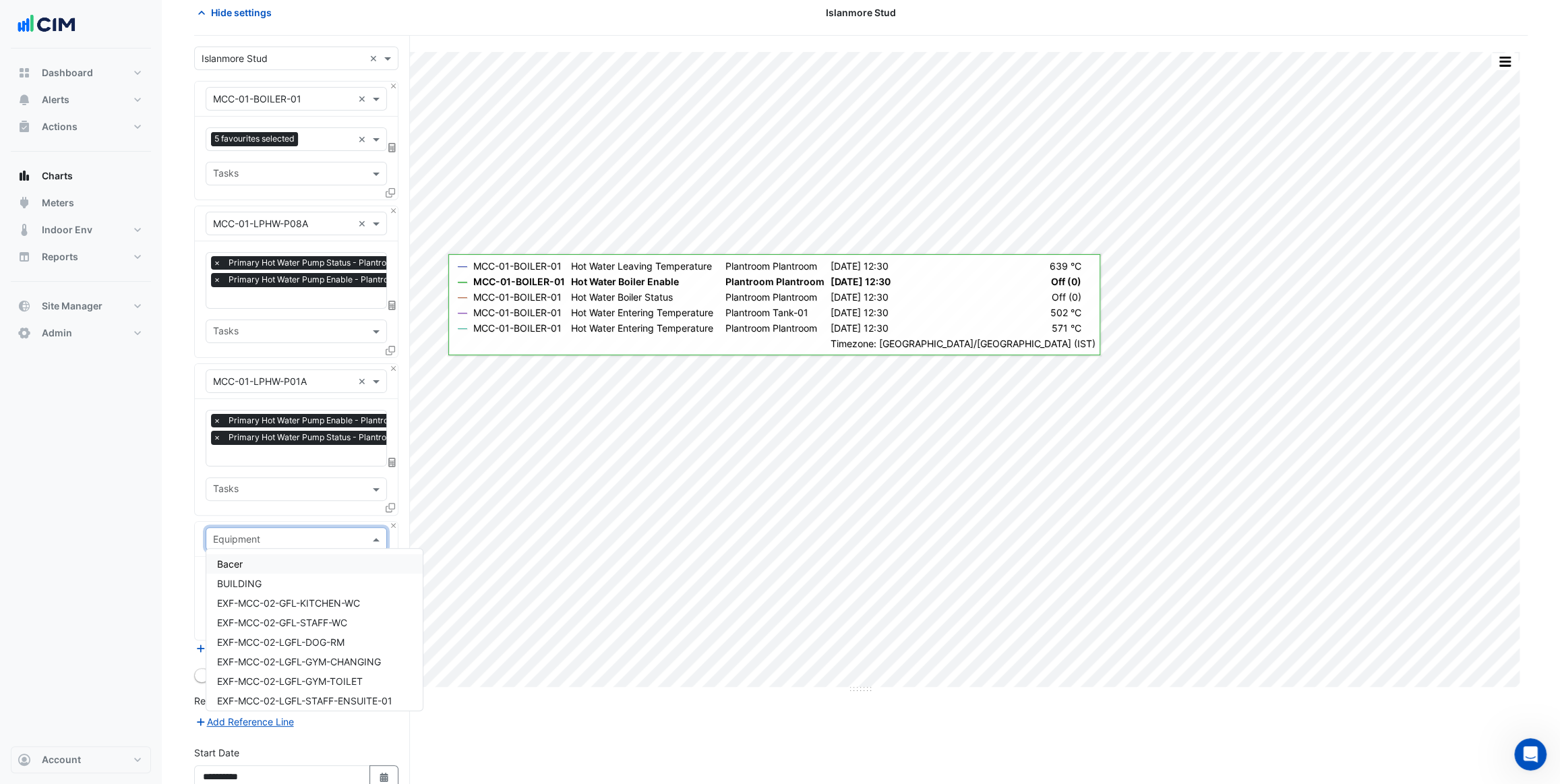
click at [267, 533] on input "text" at bounding box center [283, 540] width 140 height 14
click at [341, 640] on span "MCC-02-MAIN-KITCHEN-AHU" at bounding box center [284, 644] width 134 height 12
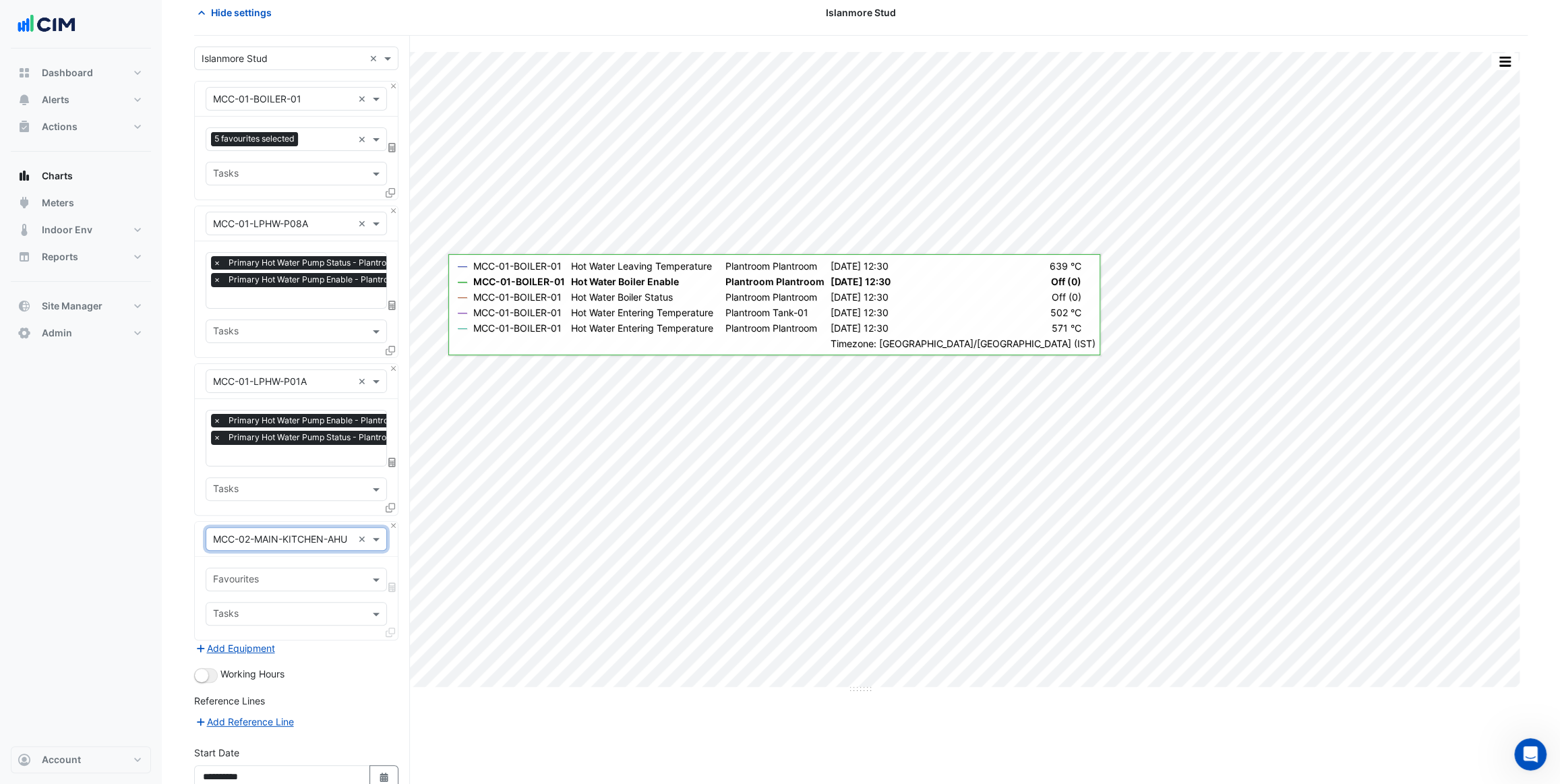
click at [307, 578] on input "text" at bounding box center [289, 581] width 151 height 14
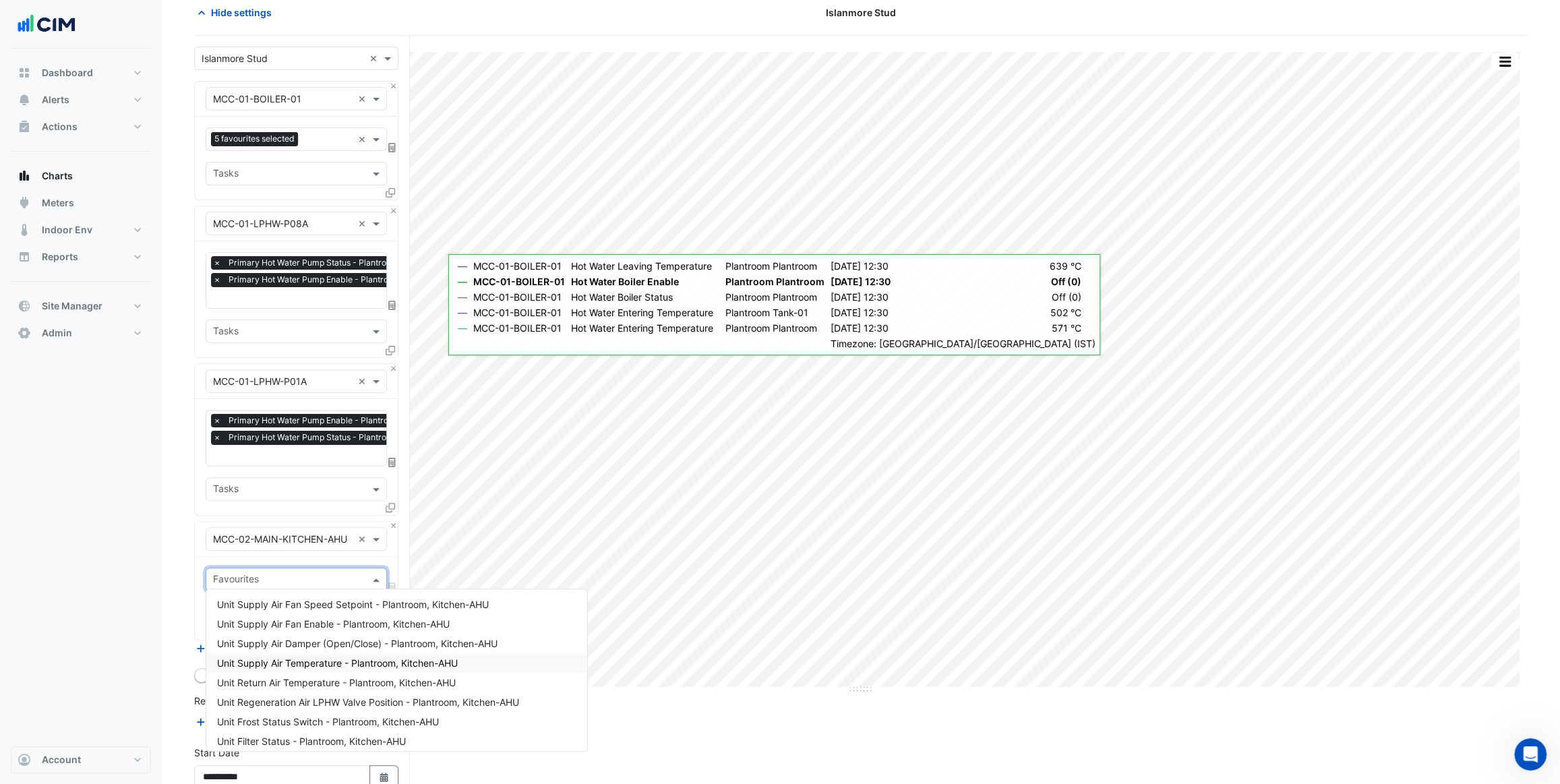
click at [338, 658] on span "Unit Supply Air Temperature - Plantroom, Kitchen-AHU" at bounding box center [338, 663] width 241 height 12
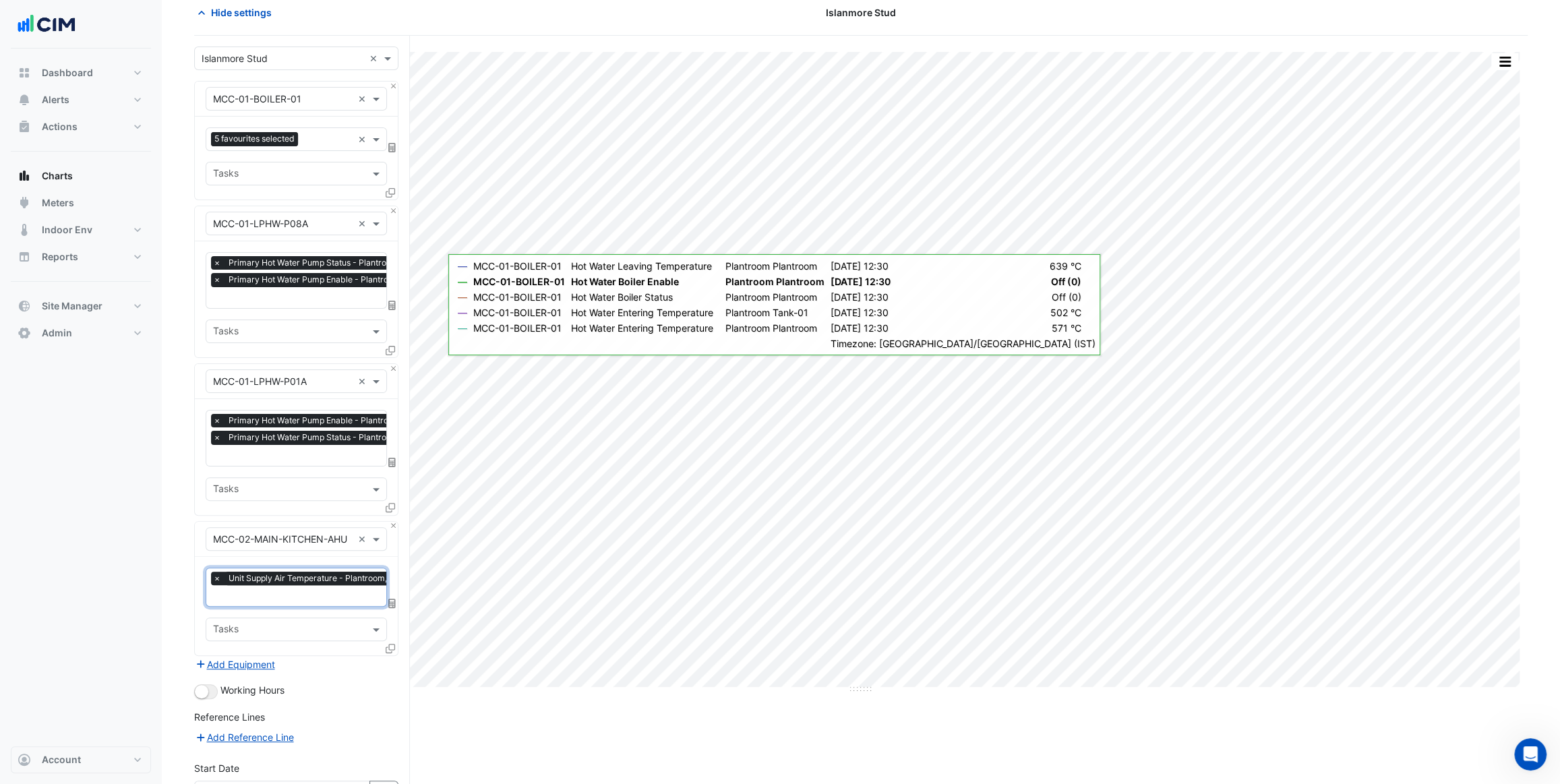
click at [319, 594] on input "text" at bounding box center [329, 596] width 233 height 14
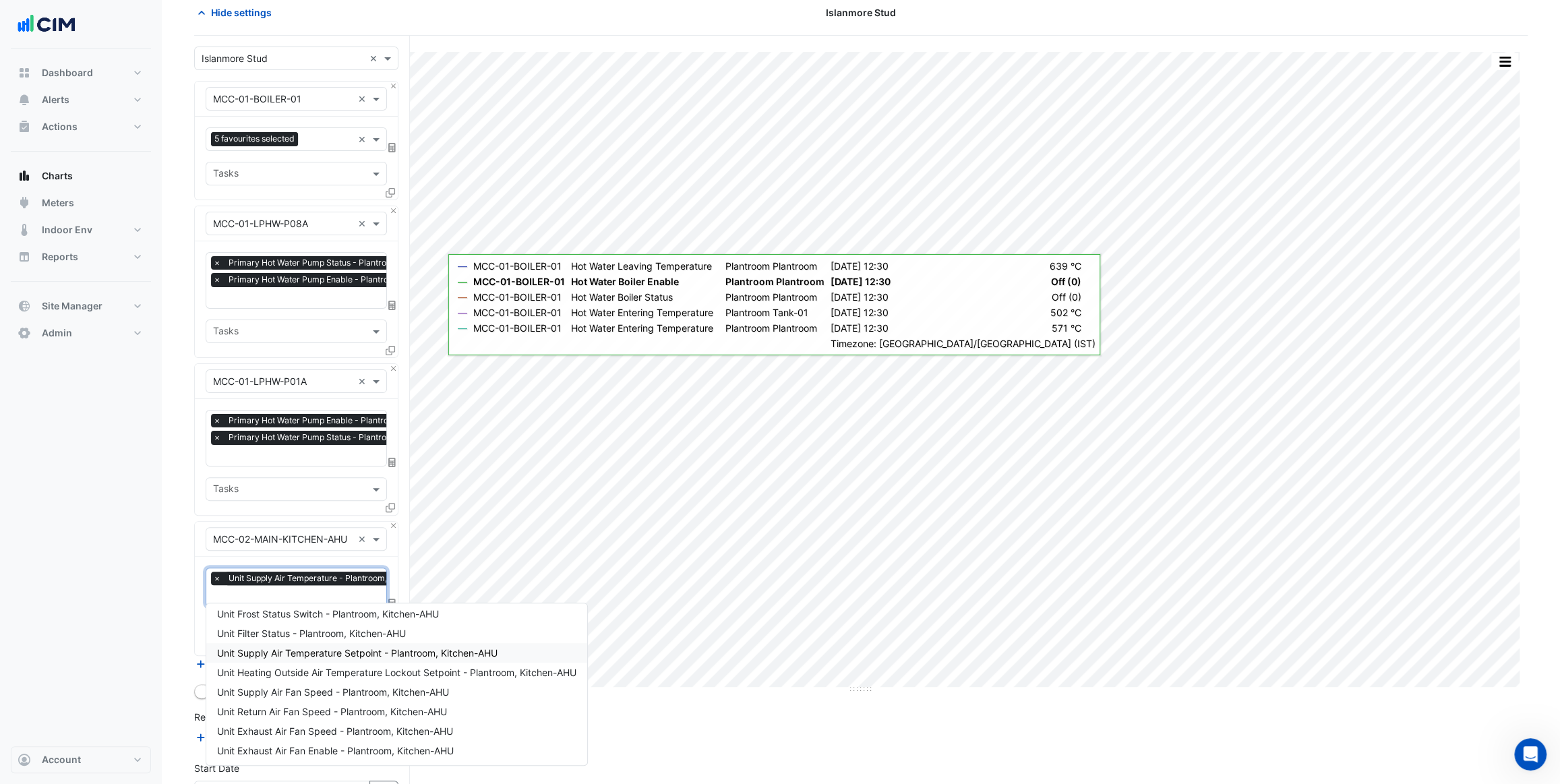
scroll to position [125, 0]
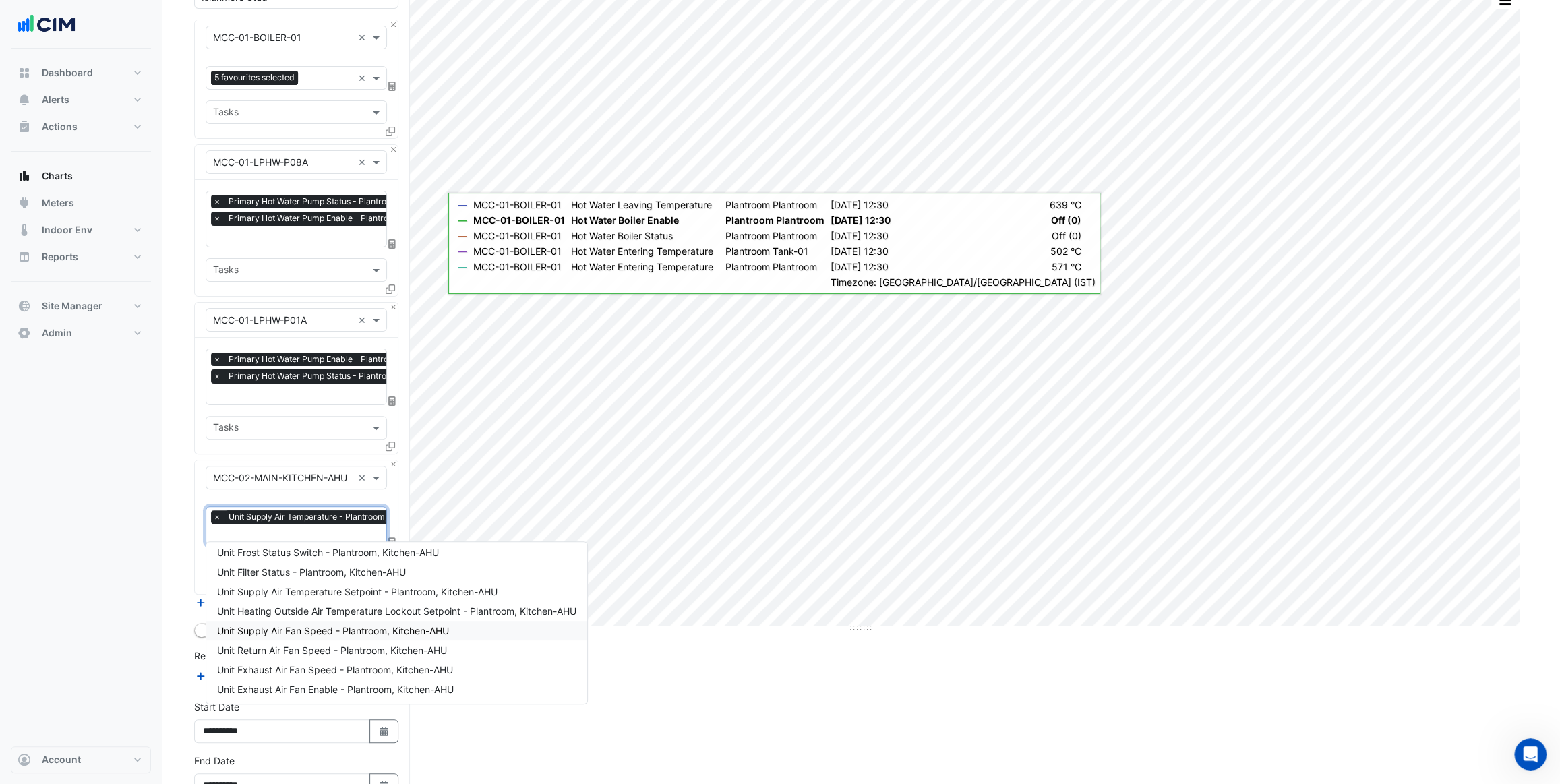
click at [359, 633] on span "Unit Supply Air Fan Speed - Plantroom, Kitchen-AHU" at bounding box center [333, 630] width 232 height 12
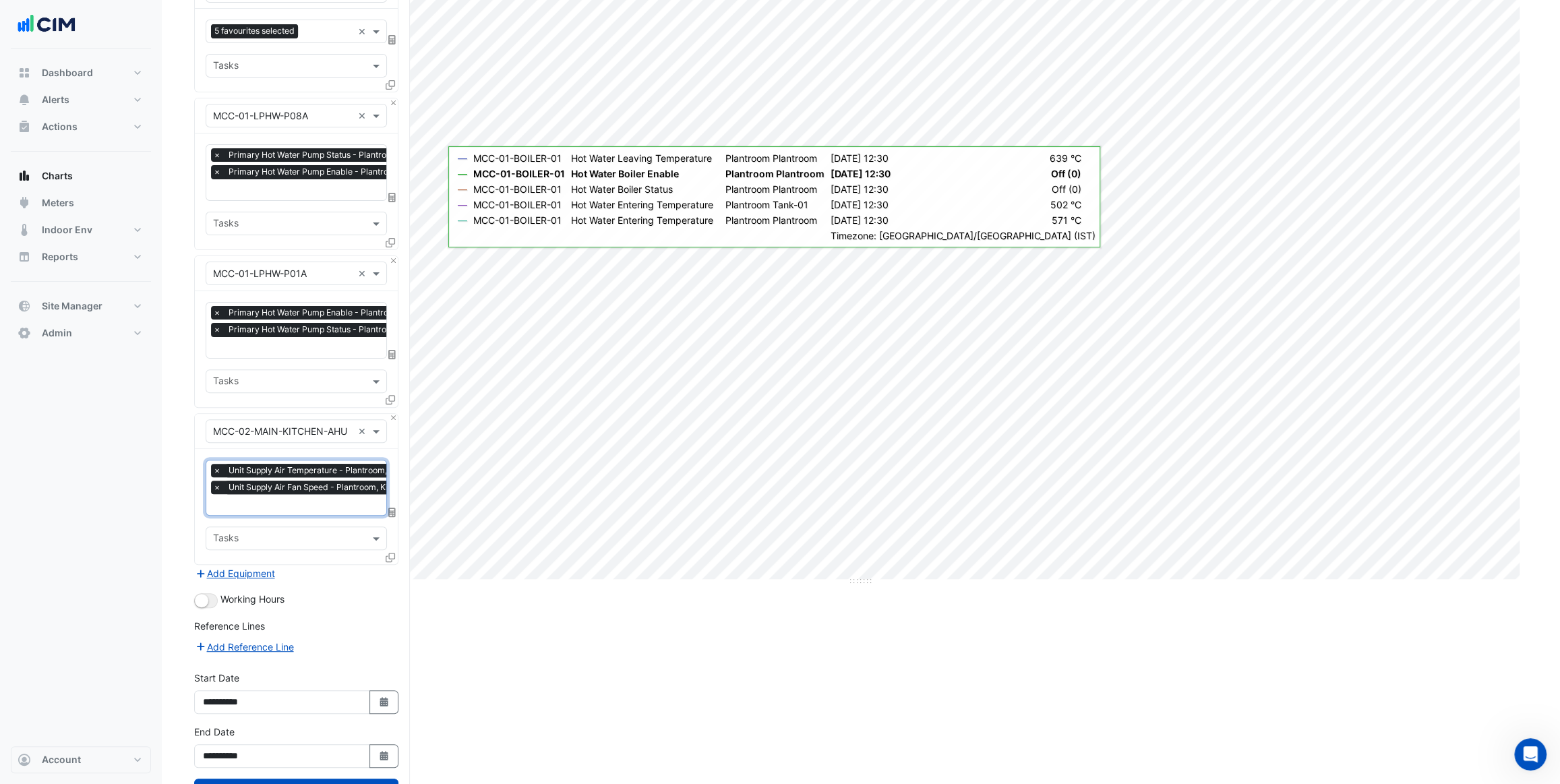
scroll to position [220, 0]
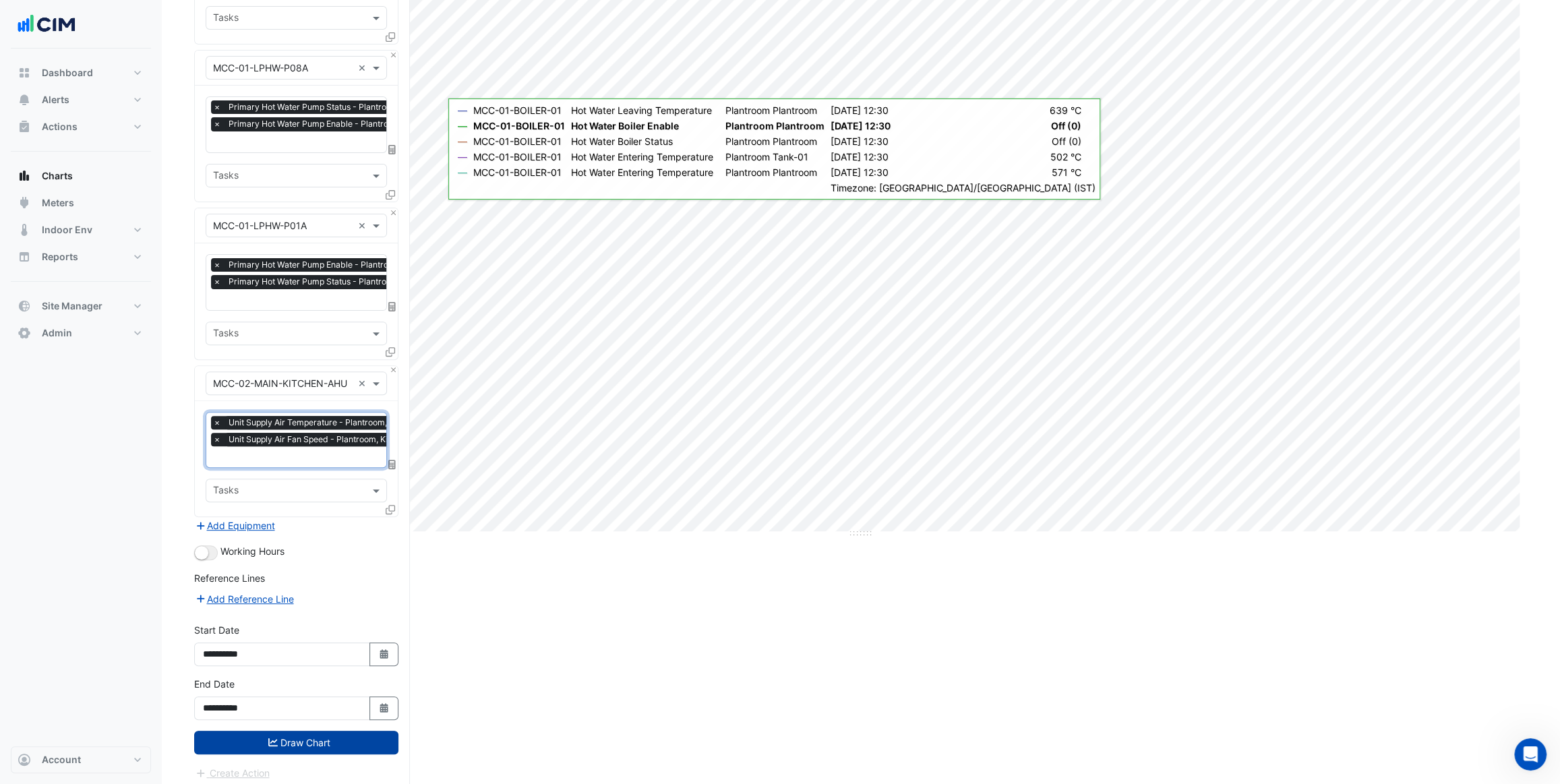
click at [340, 731] on button "Draw Chart" at bounding box center [296, 742] width 204 height 24
